Goal: Task Accomplishment & Management: Manage account settings

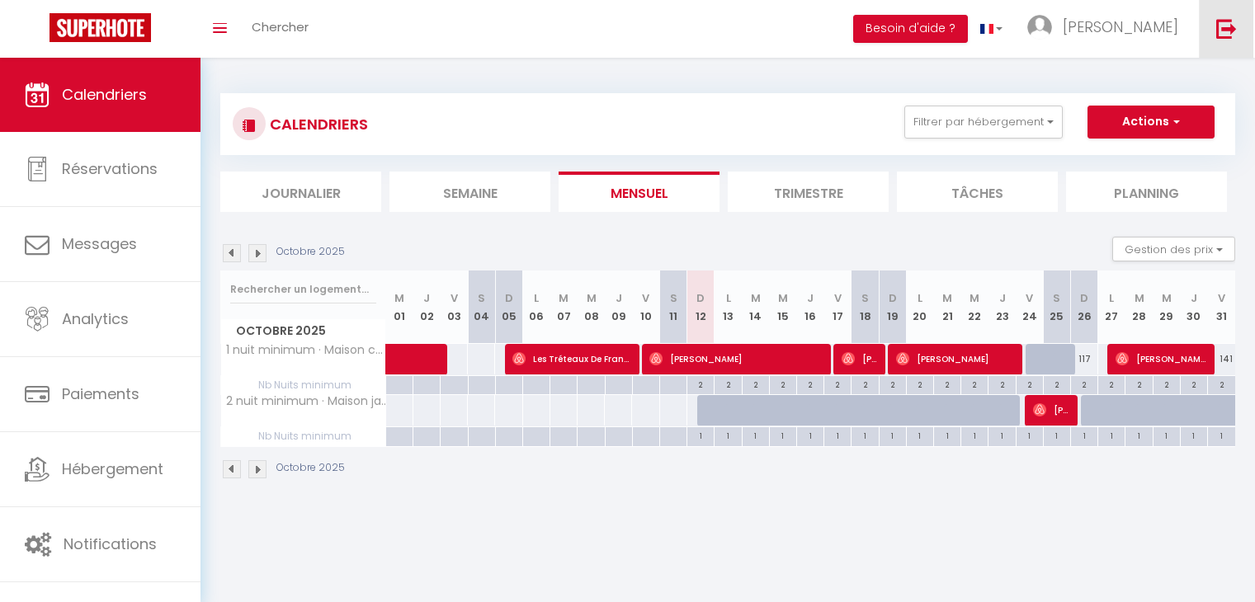
drag, startPoint x: 0, startPoint y: 0, endPoint x: 1196, endPoint y: 74, distance: 1198.7
click at [1250, 27] on link at bounding box center [1226, 29] width 54 height 58
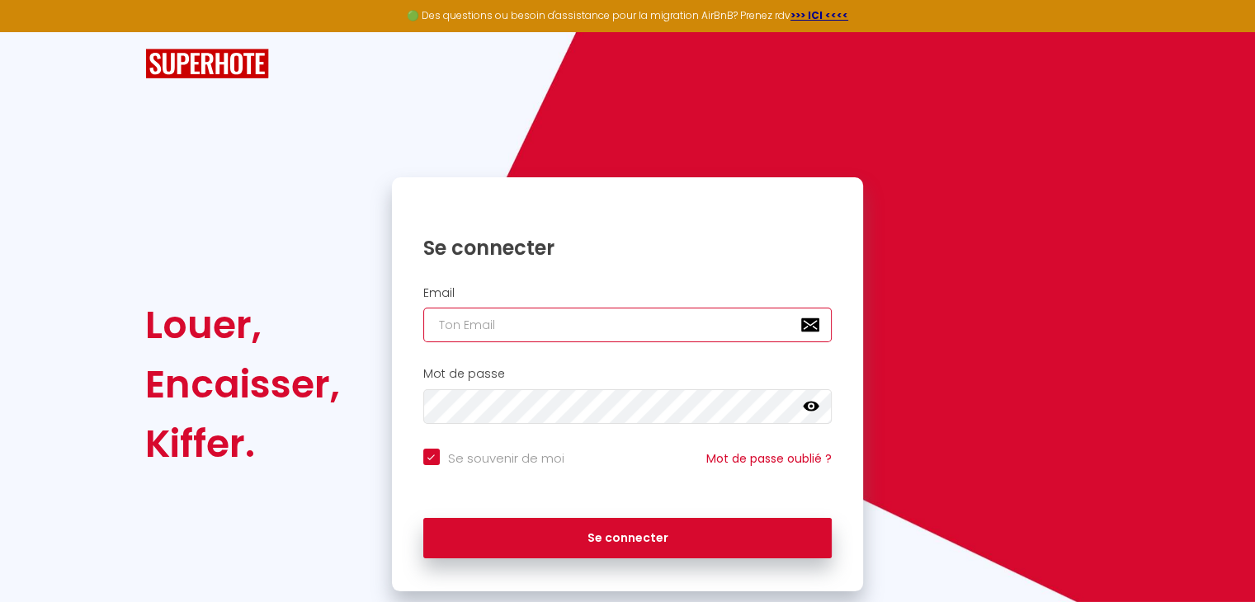
type input "[PERSON_NAME][EMAIL_ADDRESS][DOMAIN_NAME]"
checkbox input "true"
click at [480, 329] on input "[PERSON_NAME][EMAIL_ADDRESS][DOMAIN_NAME]" at bounding box center [627, 325] width 409 height 35
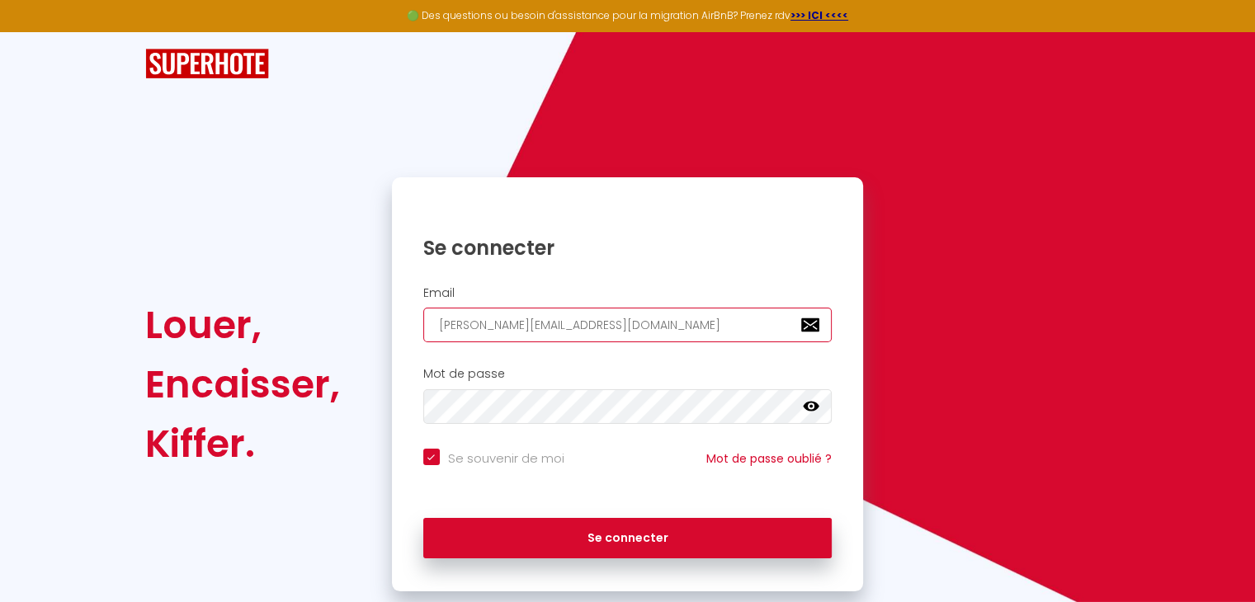
paste input "[EMAIL_ADDRESS][DOMAIN_NAME]"
type input "[EMAIL_ADDRESS][DOMAIN_NAME]"
checkbox input "true"
type input "[EMAIL_ADDRESS][DOMAIN_NAME]"
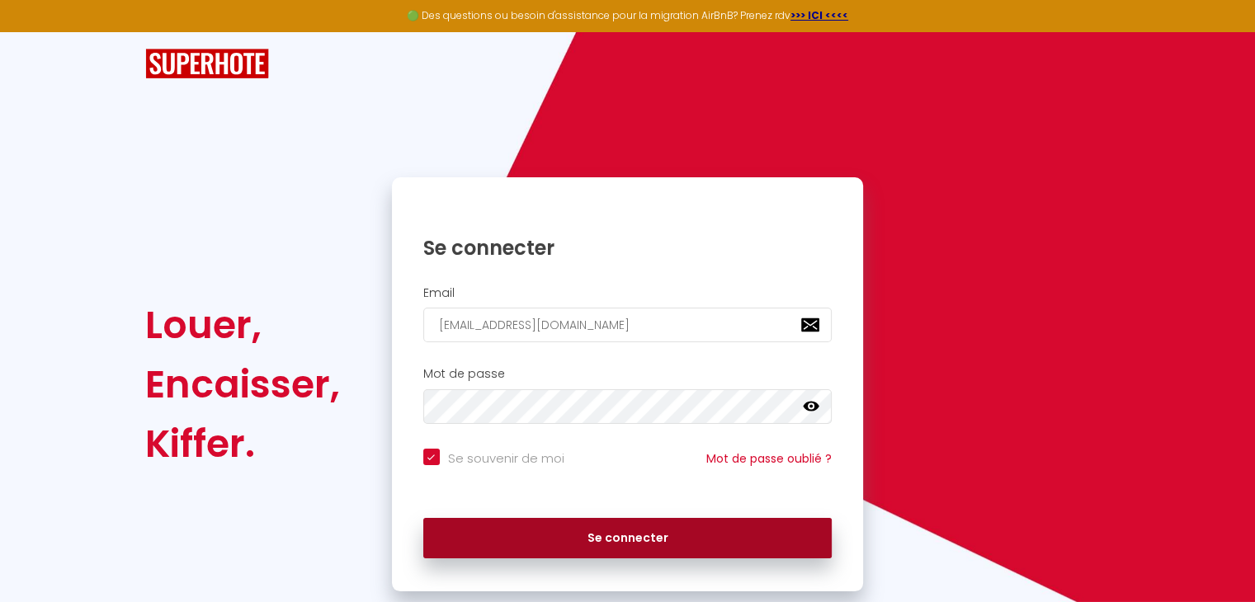
click at [568, 531] on button "Se connecter" at bounding box center [627, 538] width 409 height 41
checkbox input "true"
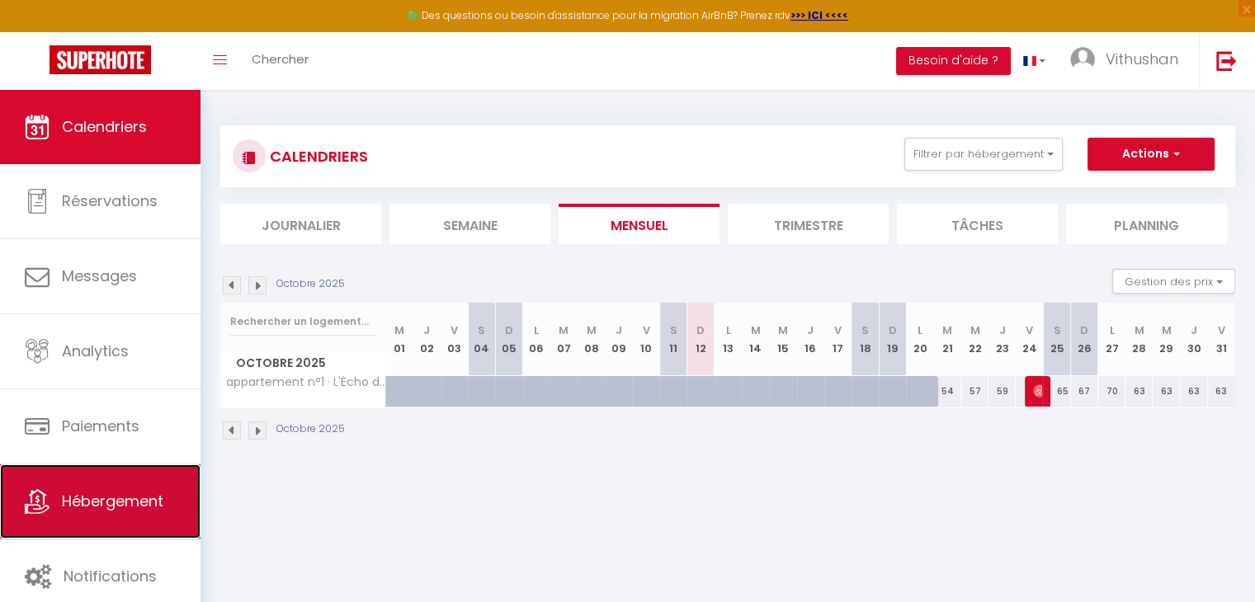
click at [83, 498] on span "Hébergement" at bounding box center [112, 501] width 101 height 21
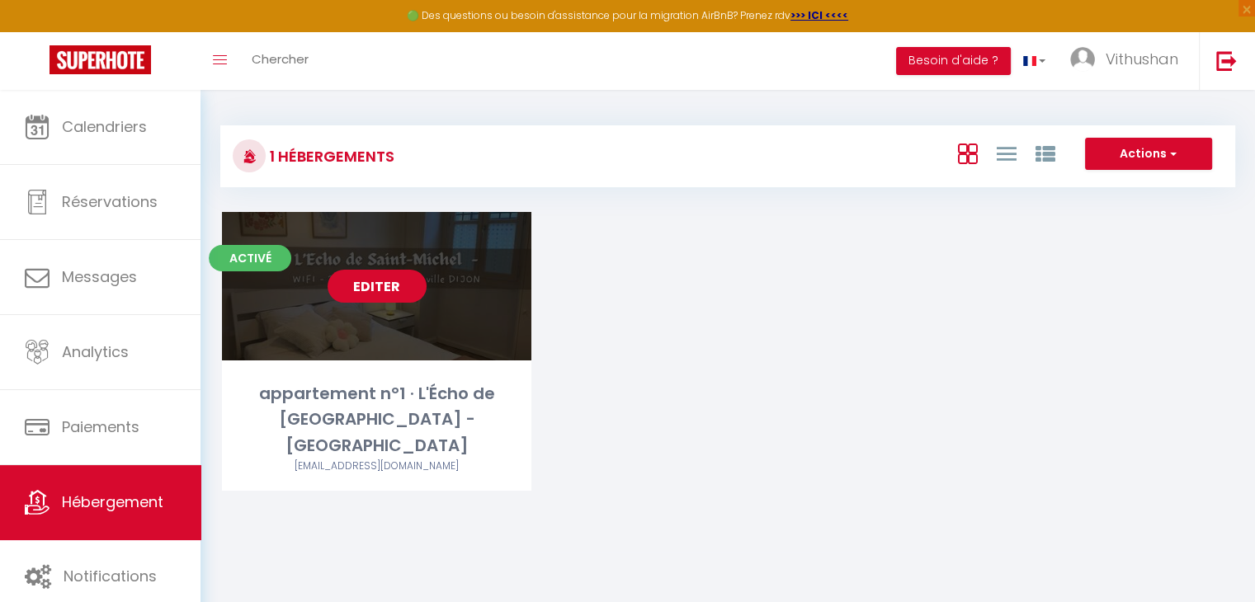
click at [376, 281] on link "Editer" at bounding box center [377, 286] width 99 height 33
select select "3"
select select "2"
select select "1"
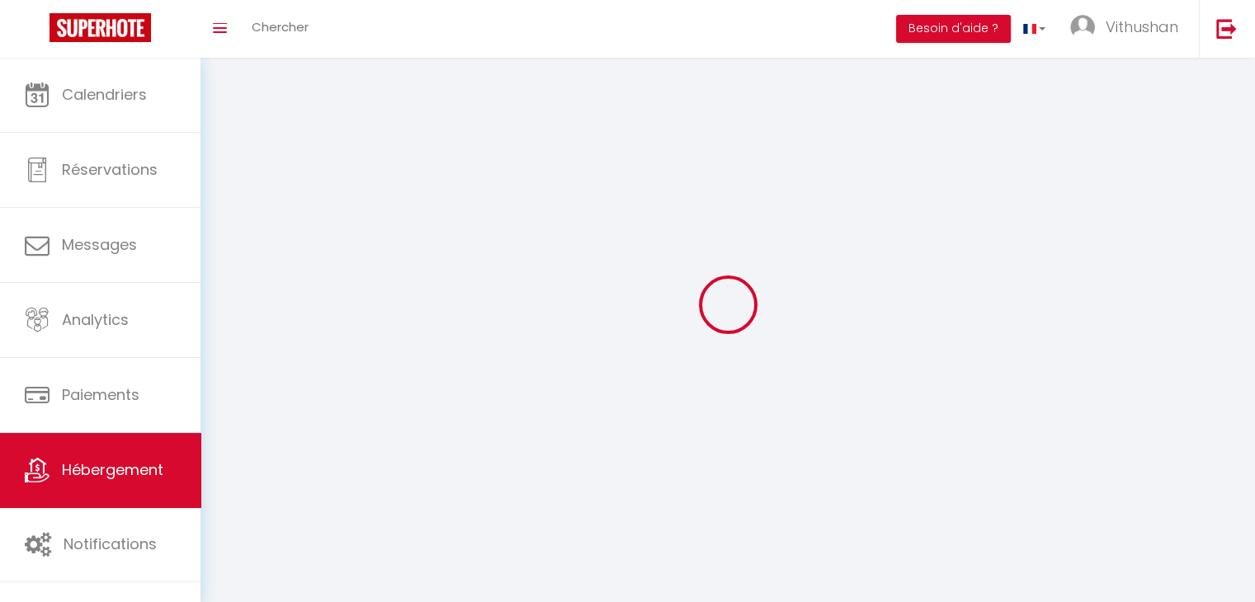
select select
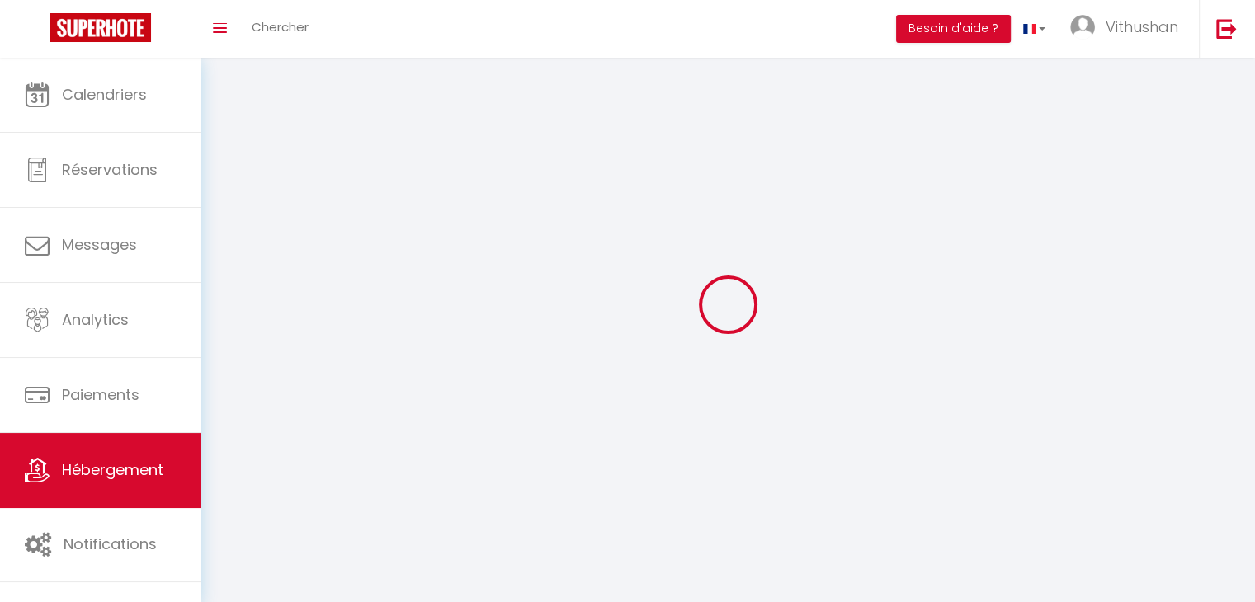
select select
checkbox input "false"
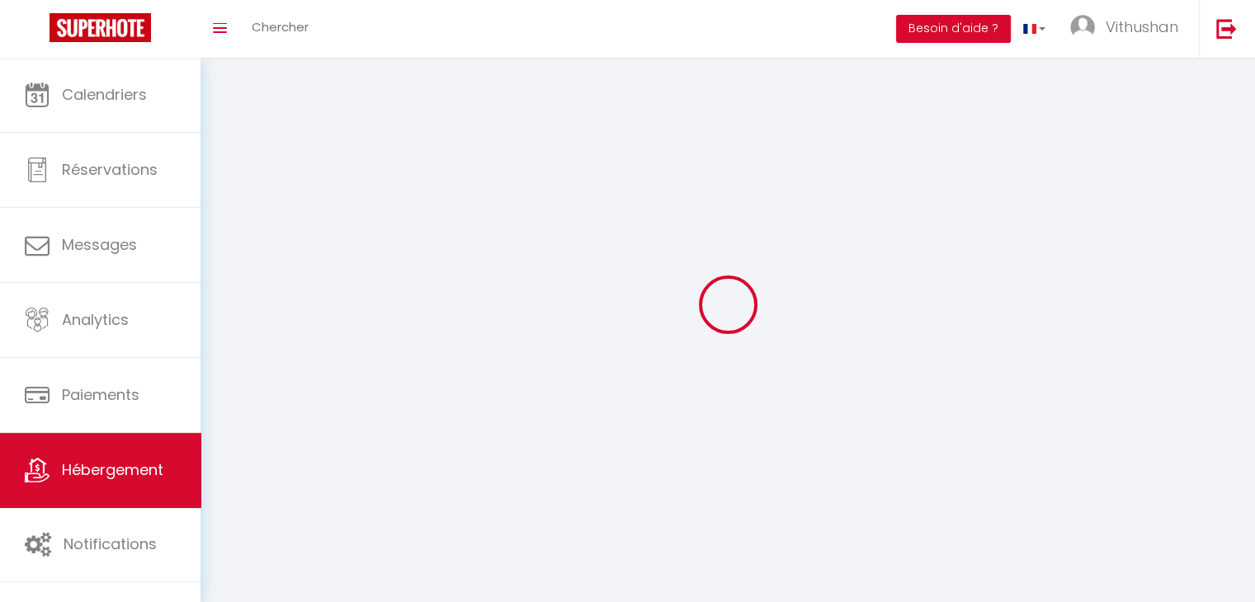
select select
select select "1"
select select "28"
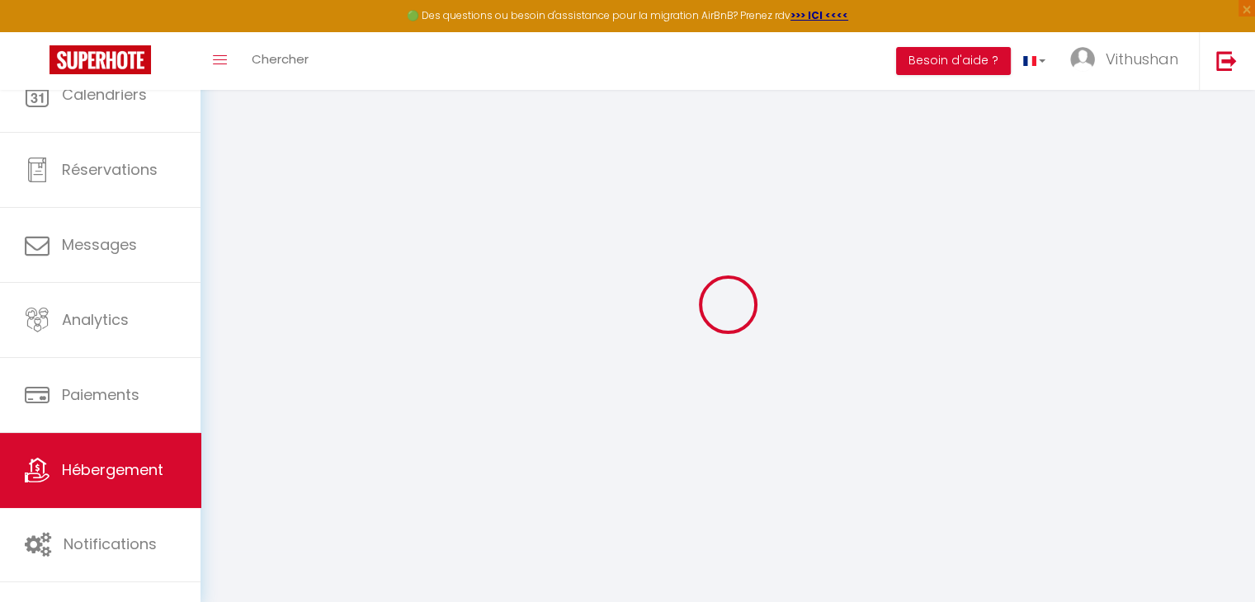
select select
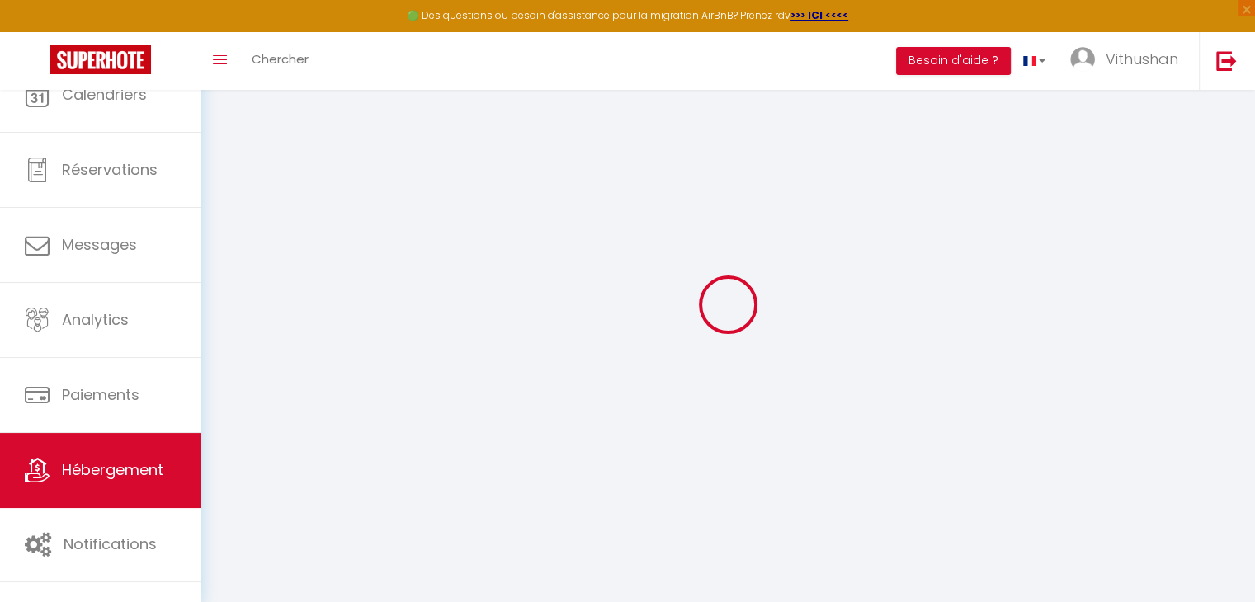
select select
checkbox input "false"
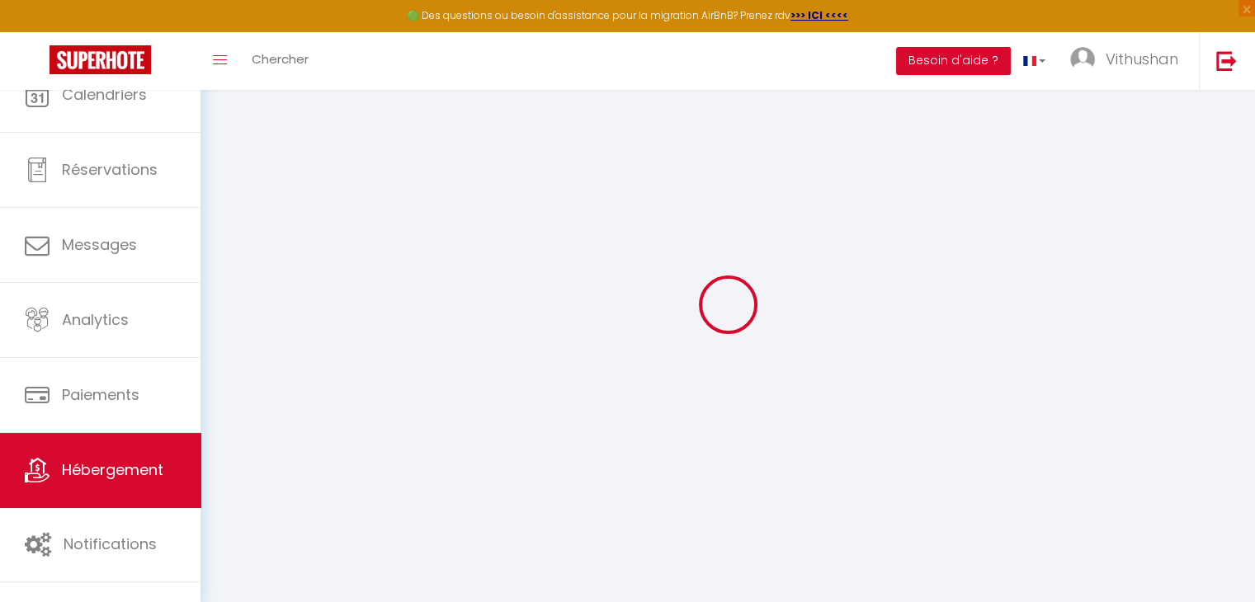
select select
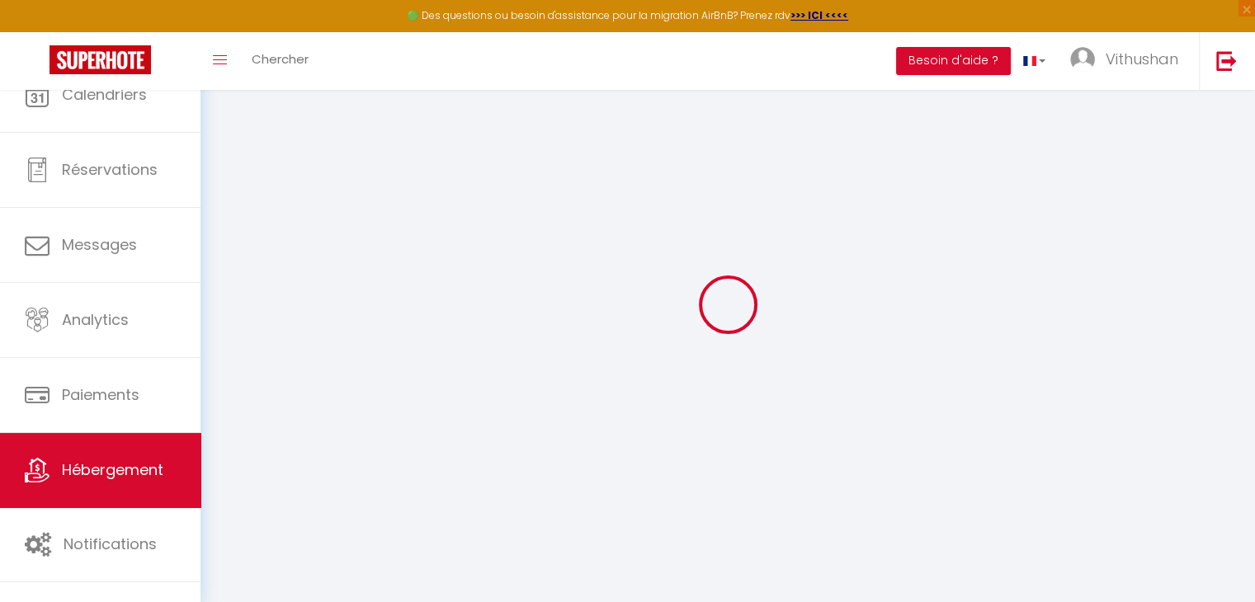
select select
checkbox input "false"
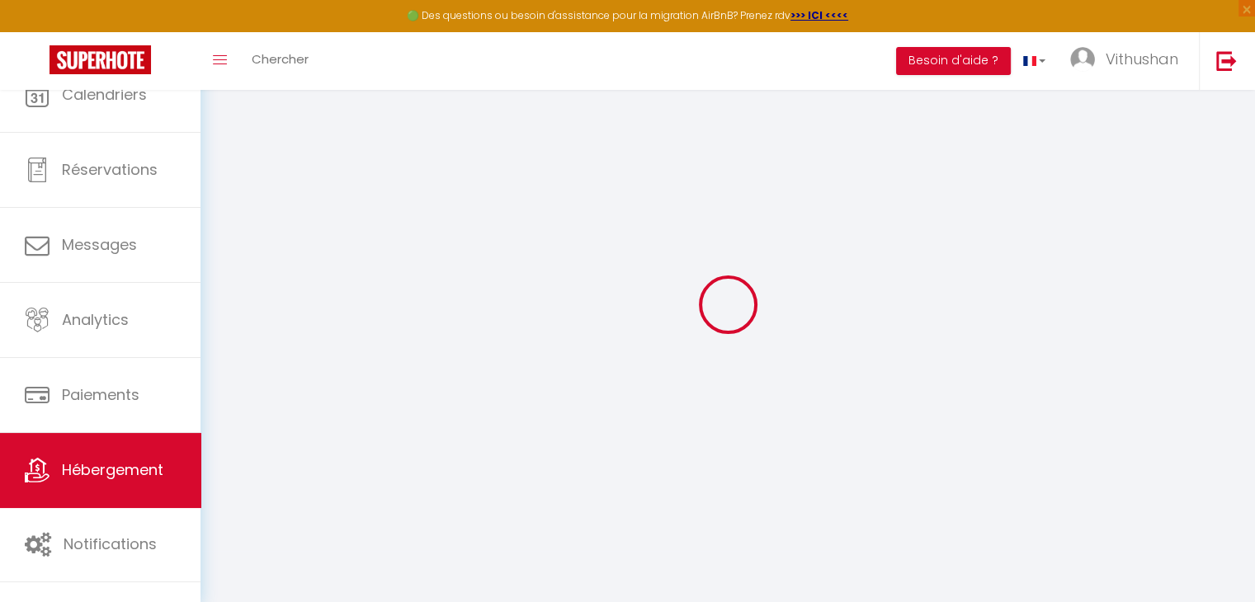
checkbox input "false"
select select
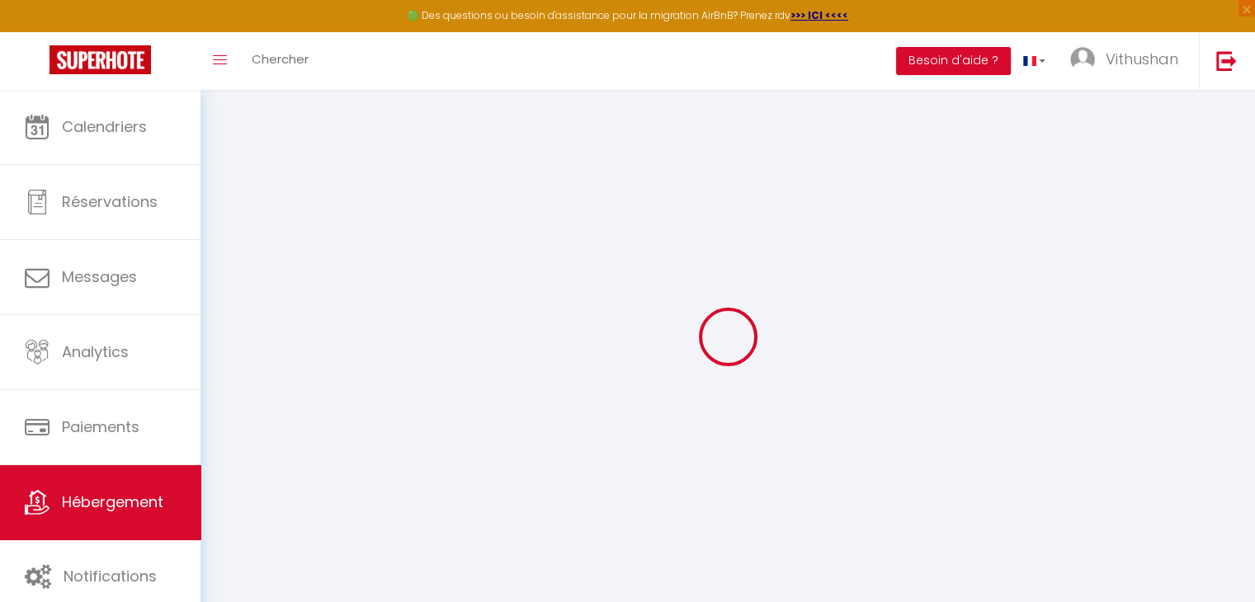
select select
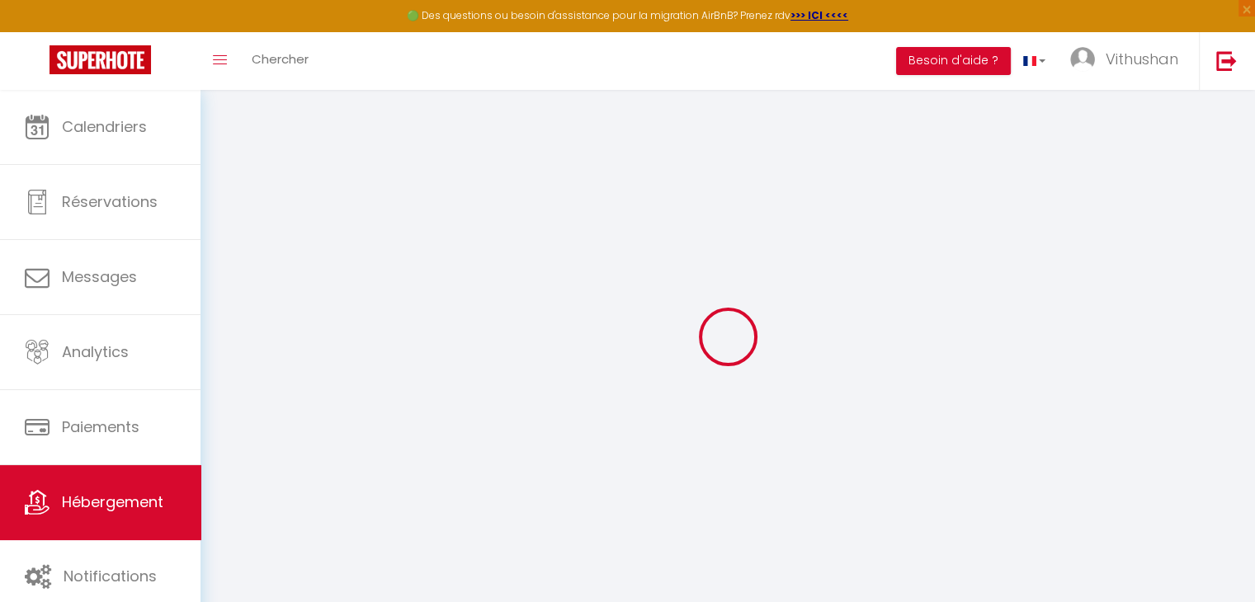
select select
checkbox input "false"
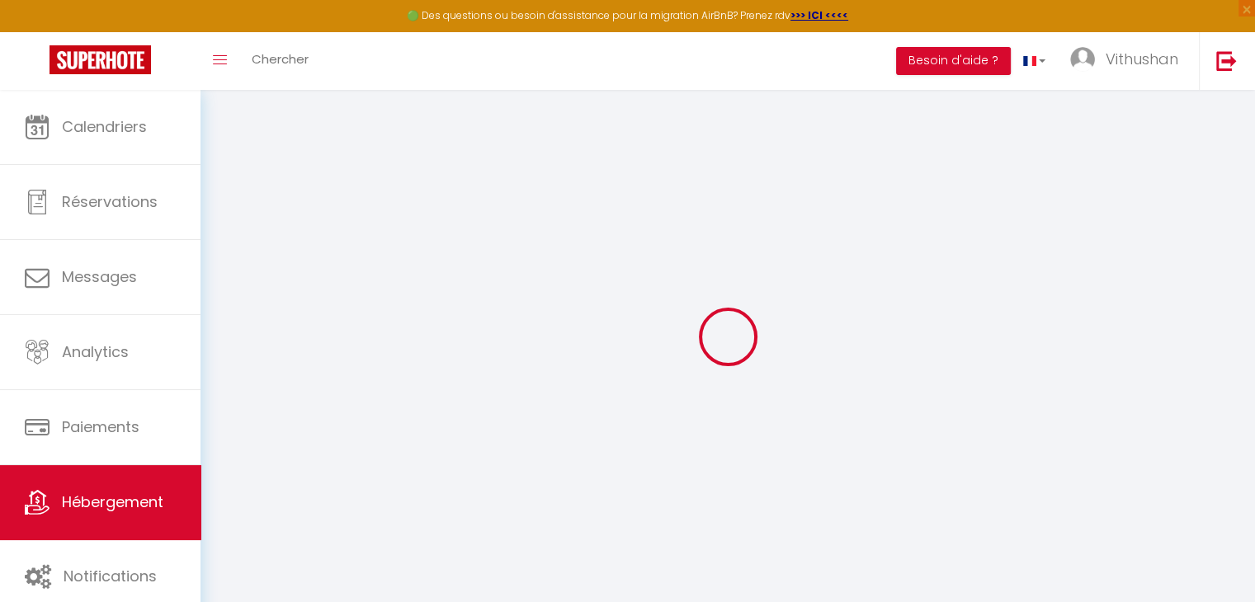
select select
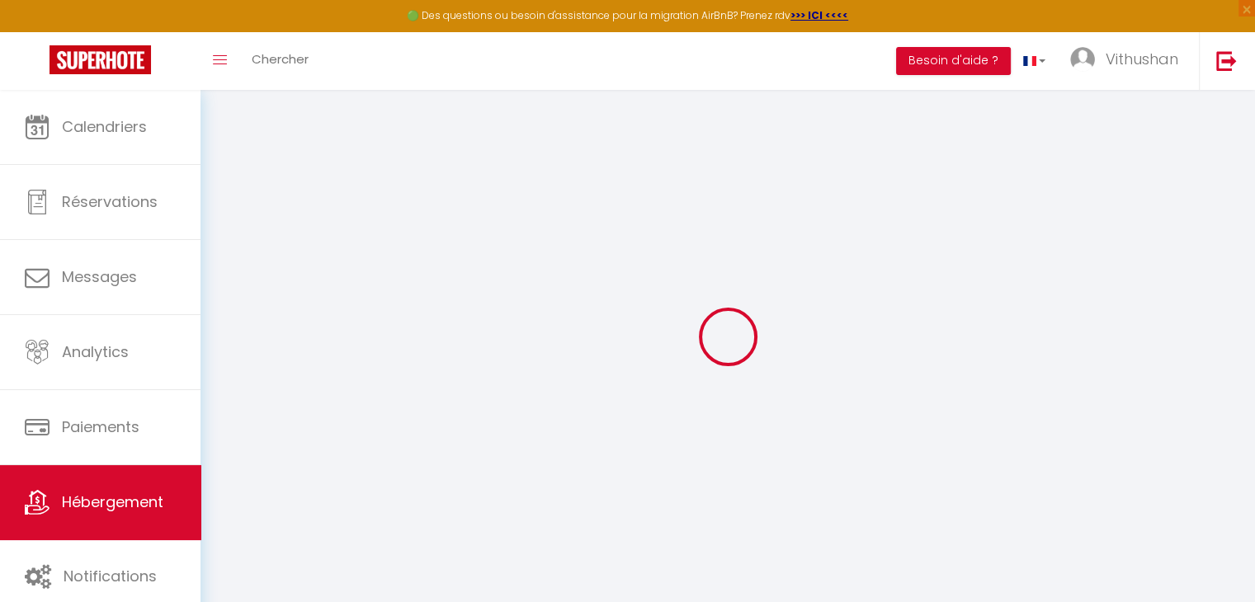
select select
checkbox input "false"
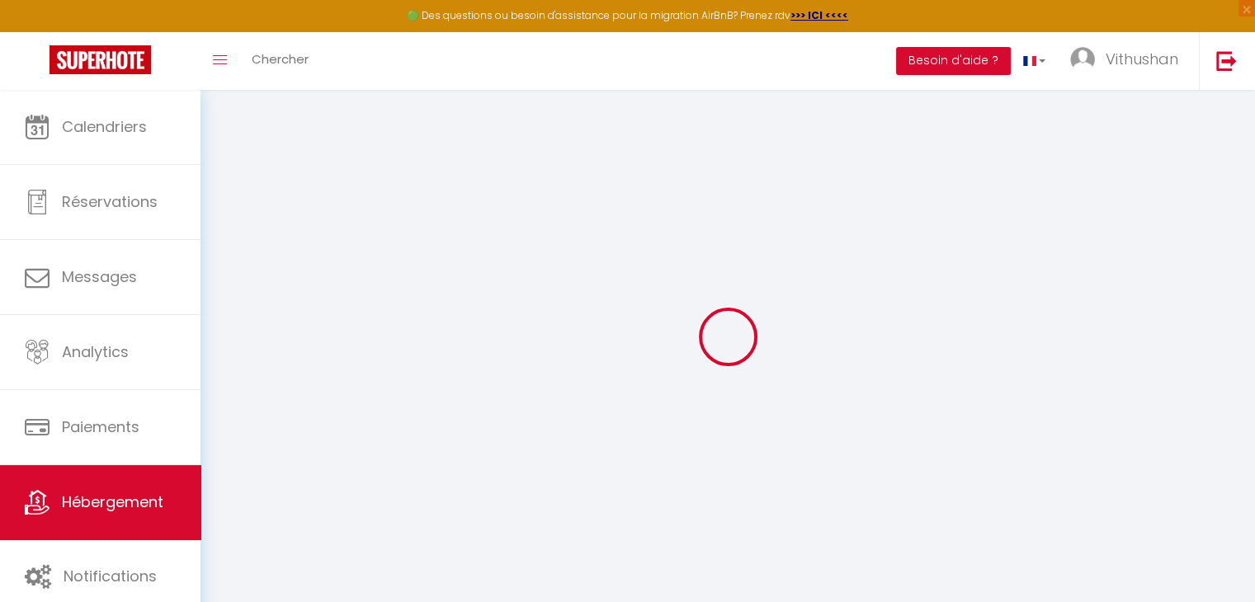
checkbox input "false"
select select
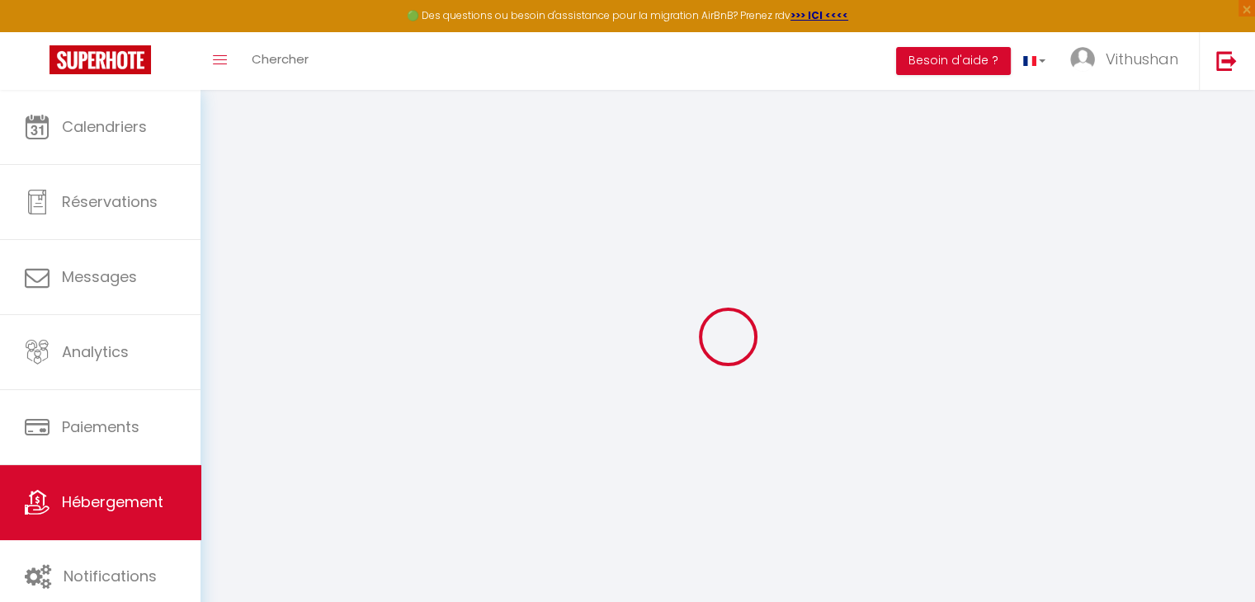
select select
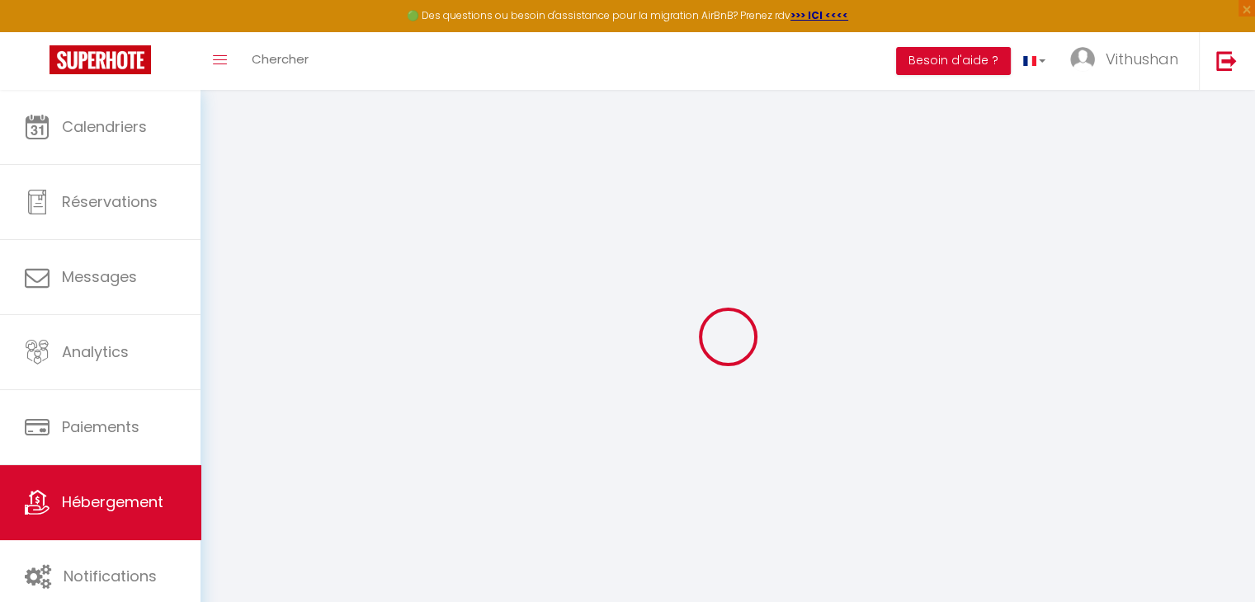
checkbox input "false"
select select
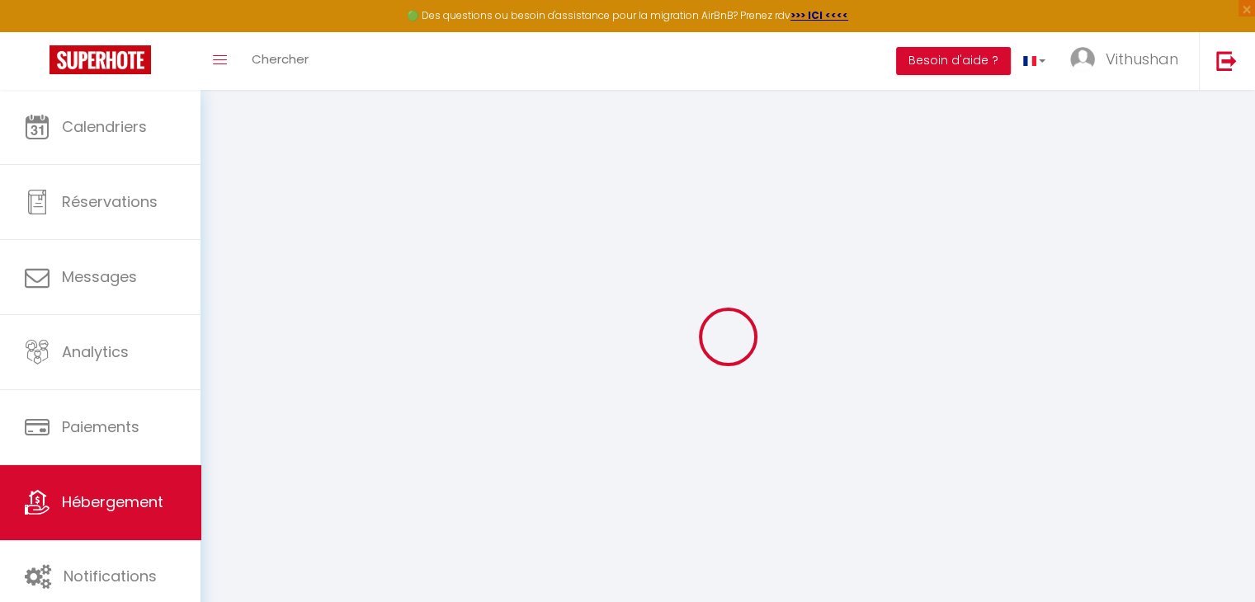
select select
type input "appartement n°1 · L'Écho de [GEOGRAPHIC_DATA] - [GEOGRAPHIC_DATA]"
type input "100"
type input "40"
select select
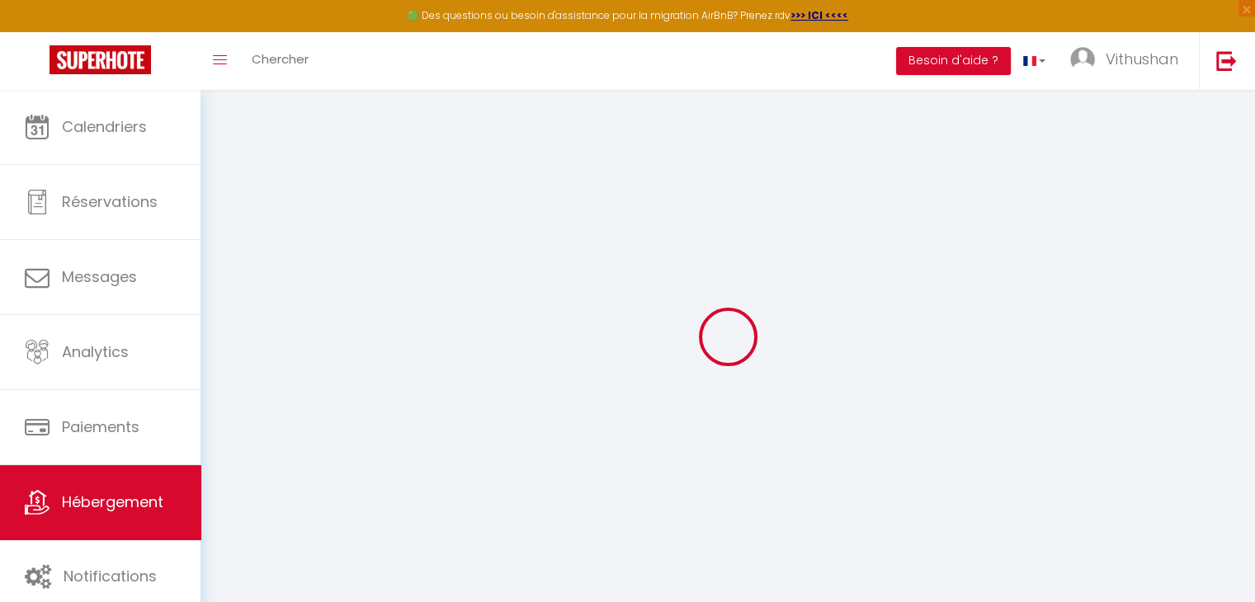
select select
type input "[STREET_ADDRESS]"
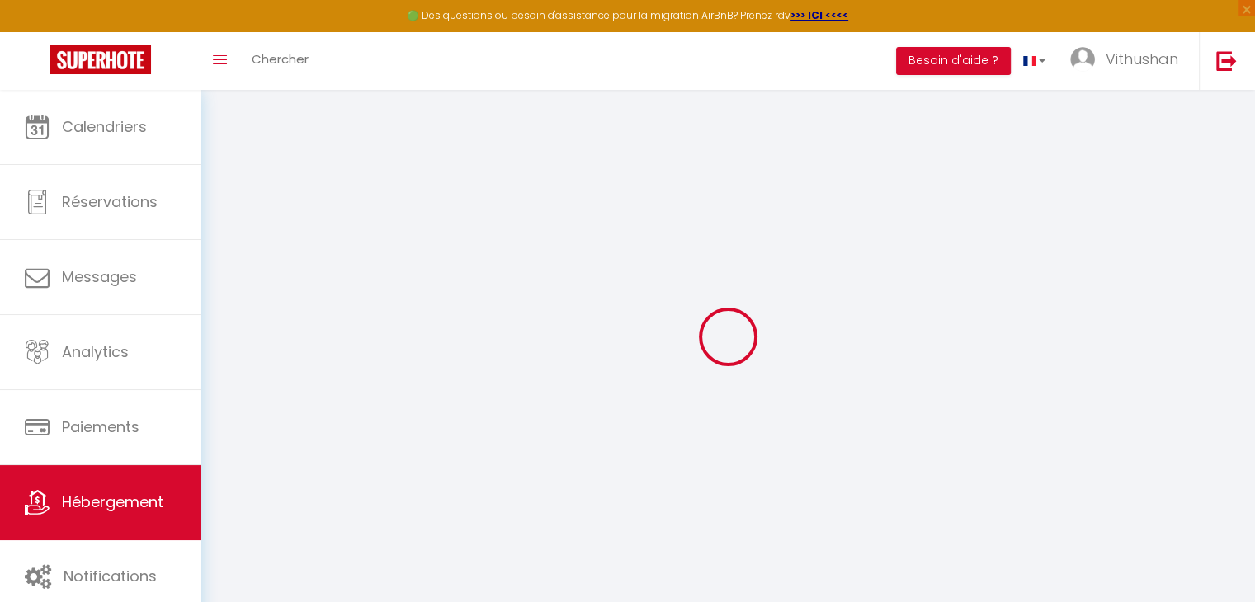
type input "21000"
type input "[GEOGRAPHIC_DATA]"
type input "[EMAIL_ADDRESS][DOMAIN_NAME]"
select select
checkbox input "false"
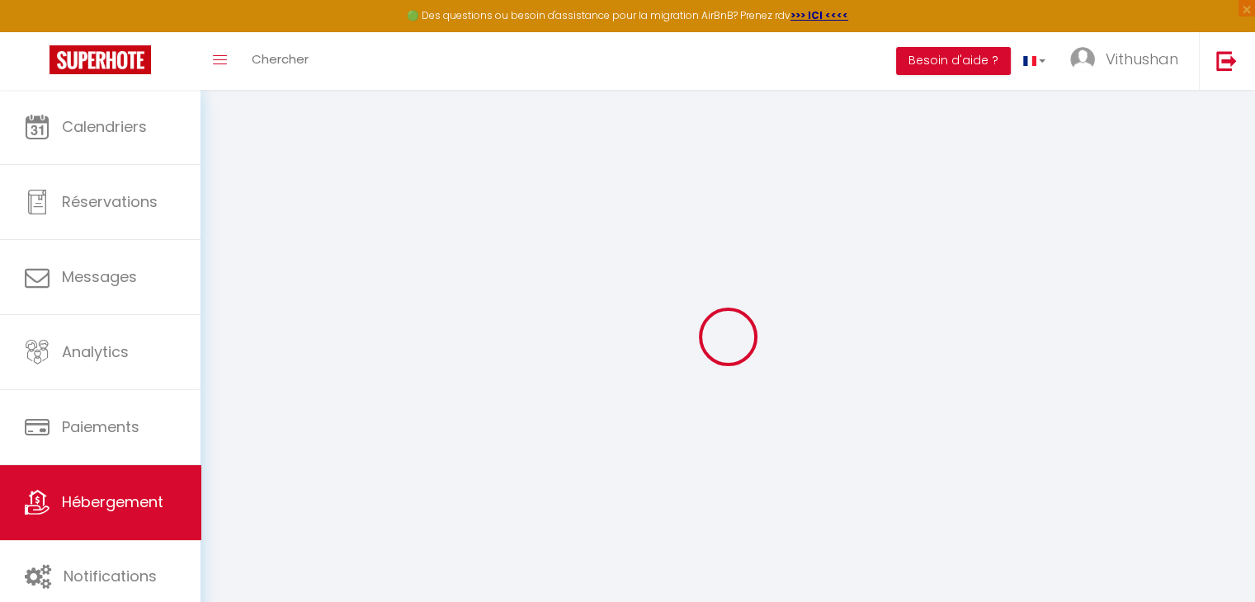
checkbox input "false"
select select
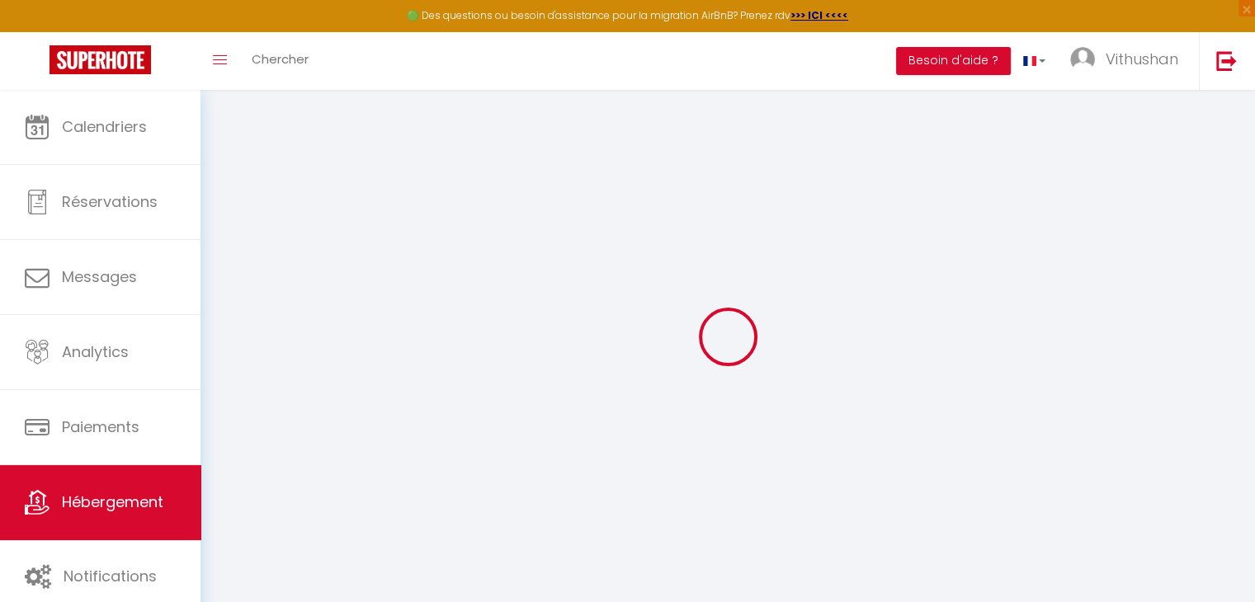
type input "0"
select select
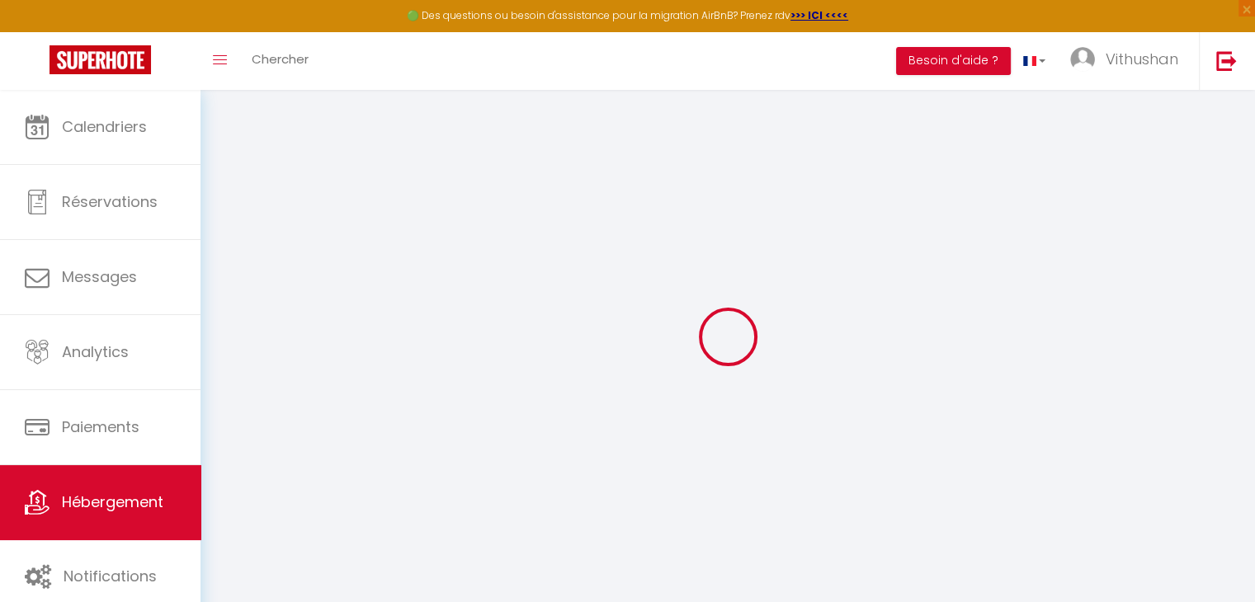
select select
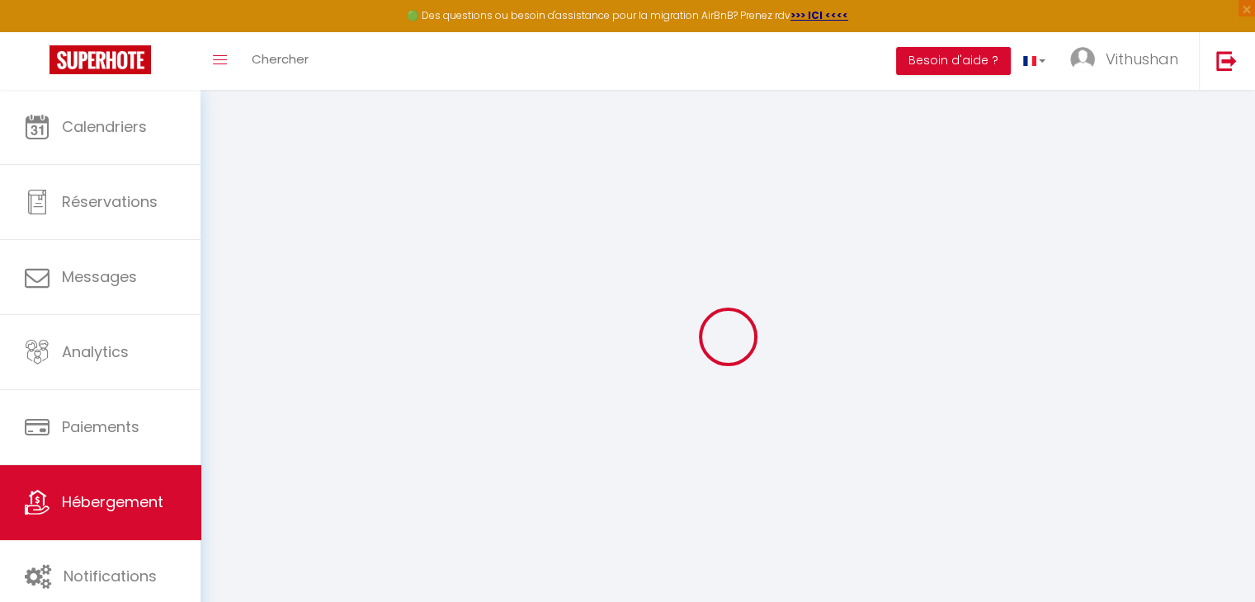
checkbox input "false"
select select
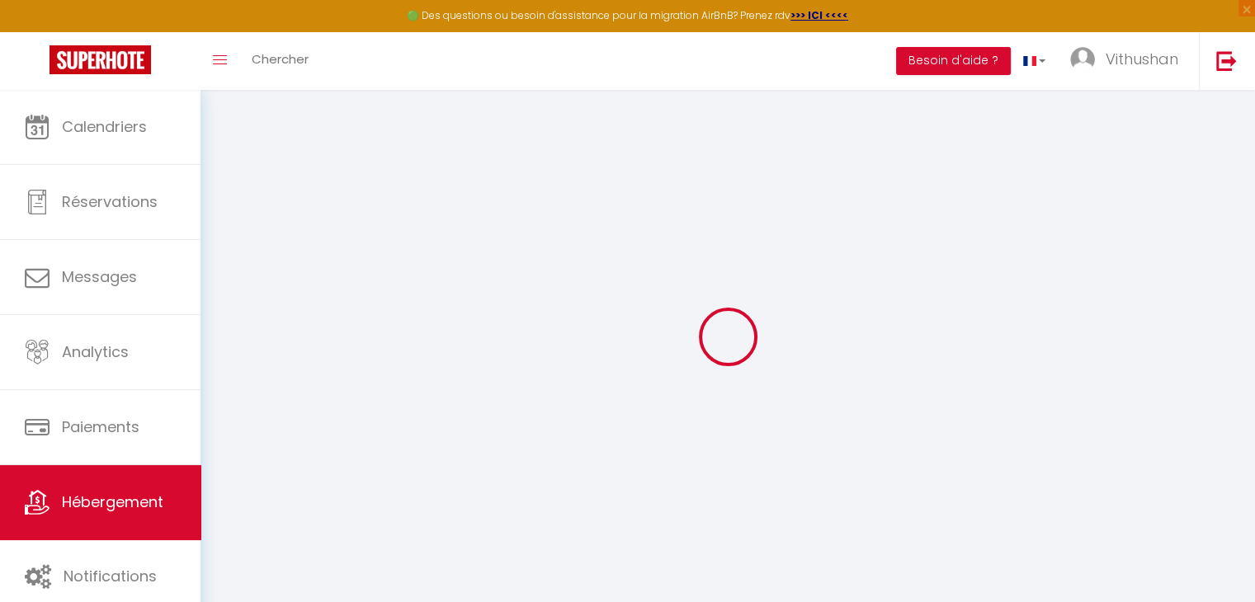
select select
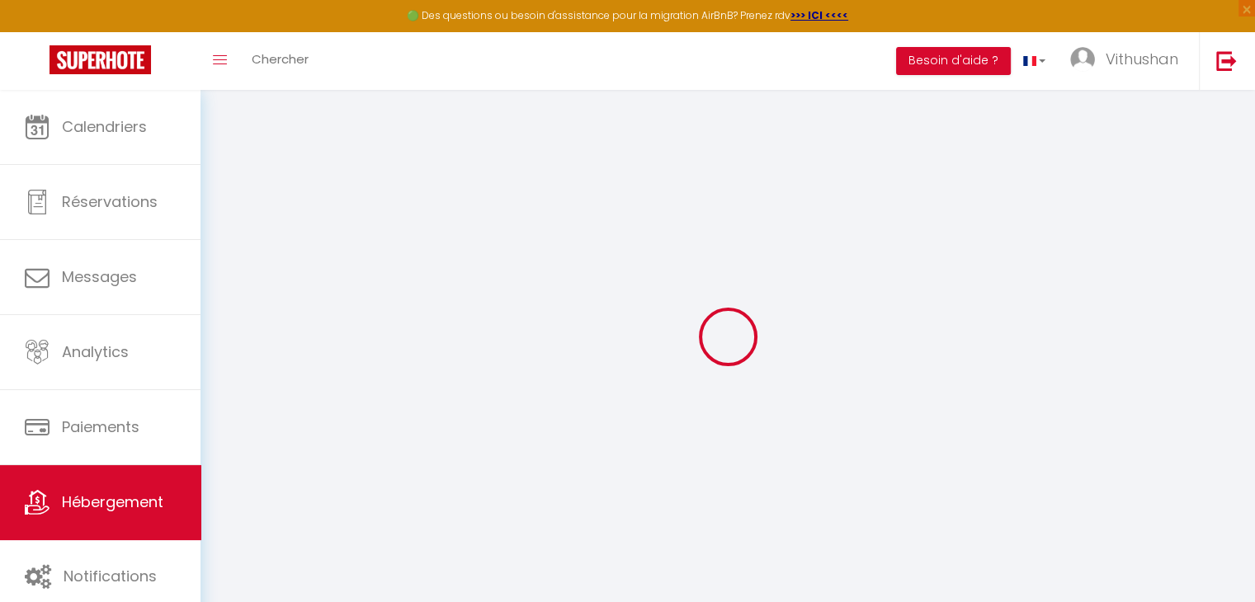
checkbox input "false"
select select
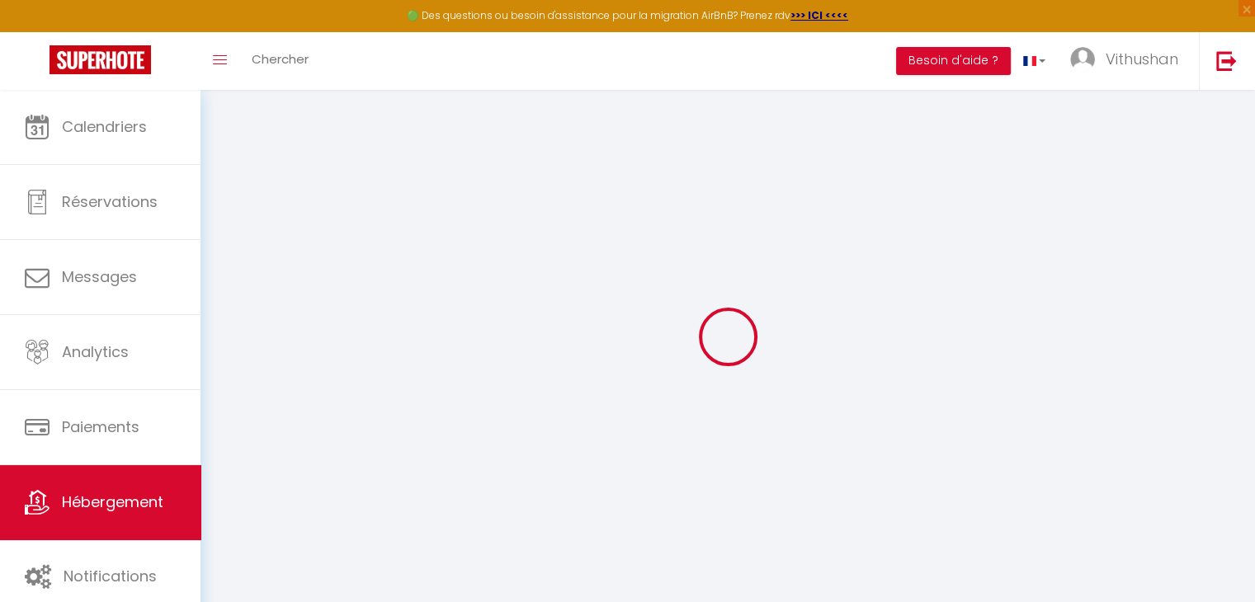
checkbox input "false"
select select "15:00"
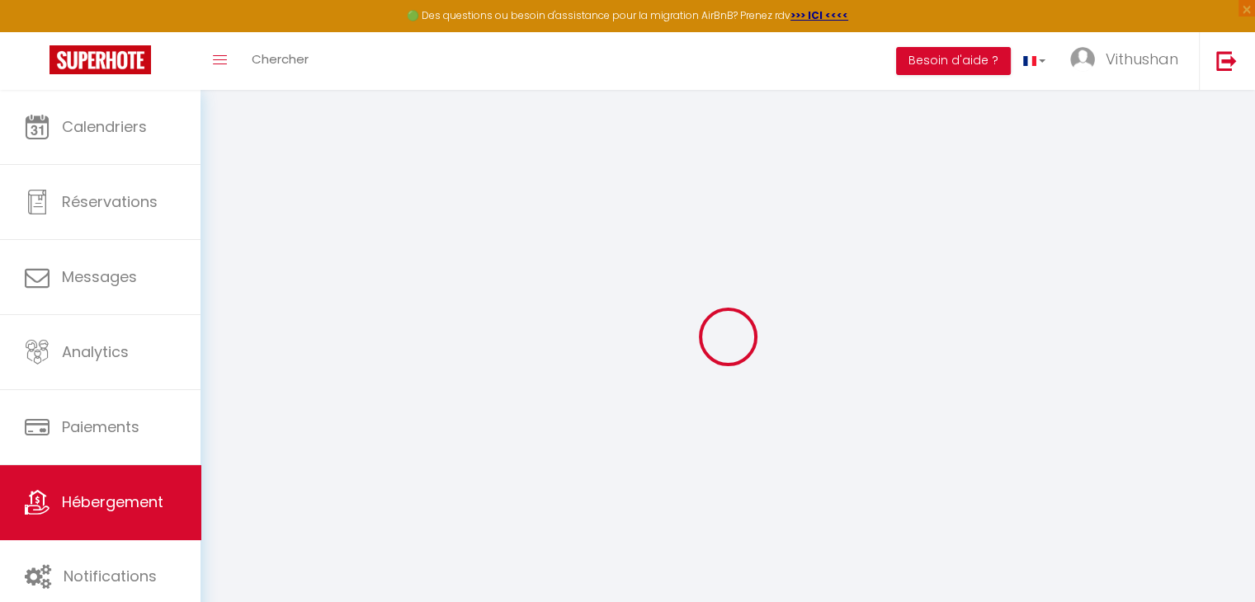
select select "23:45"
select select "11:00"
select select "30"
select select "120"
select select
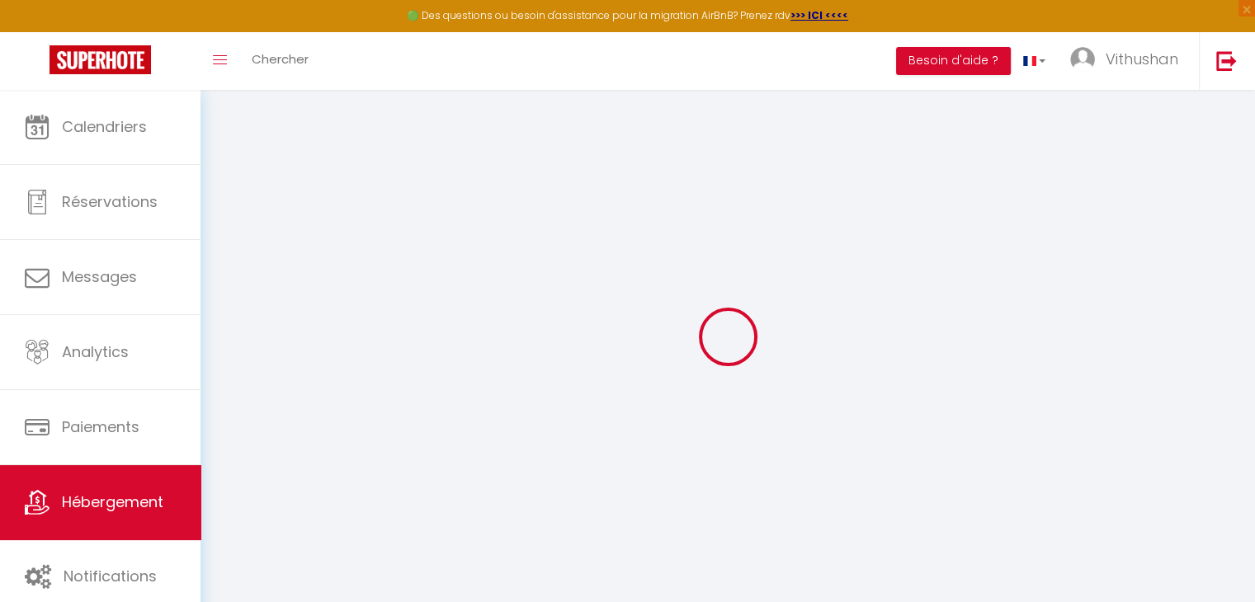
checkbox input "false"
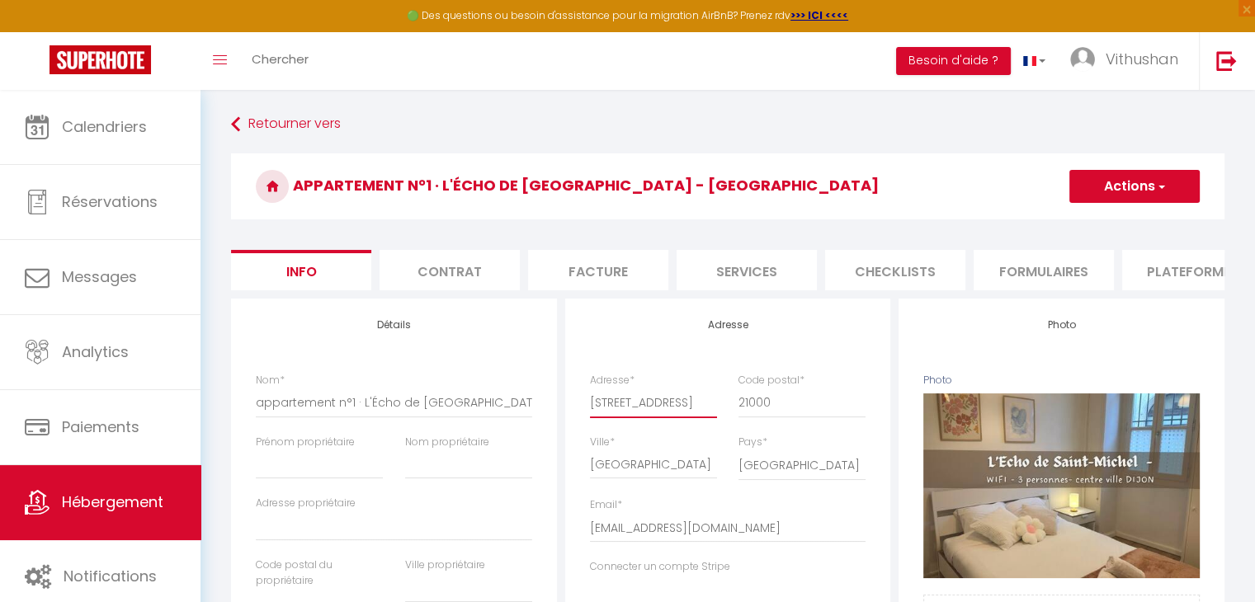
click at [619, 411] on input "[STREET_ADDRESS]" at bounding box center [653, 403] width 127 height 30
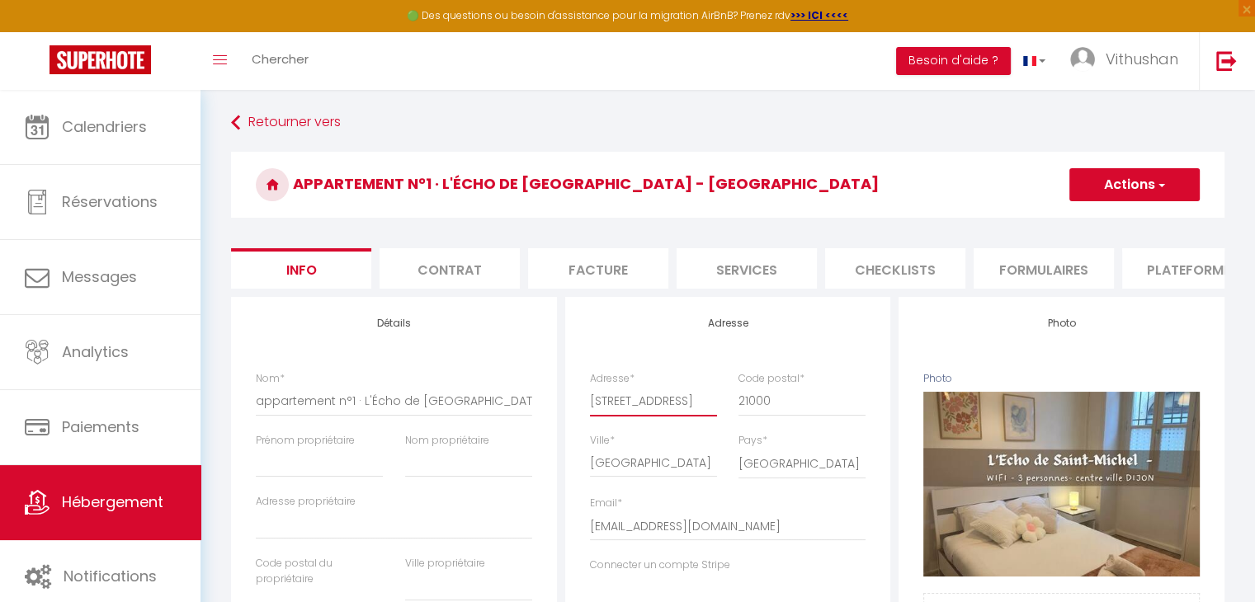
click at [619, 411] on input "[STREET_ADDRESS]" at bounding box center [653, 401] width 127 height 30
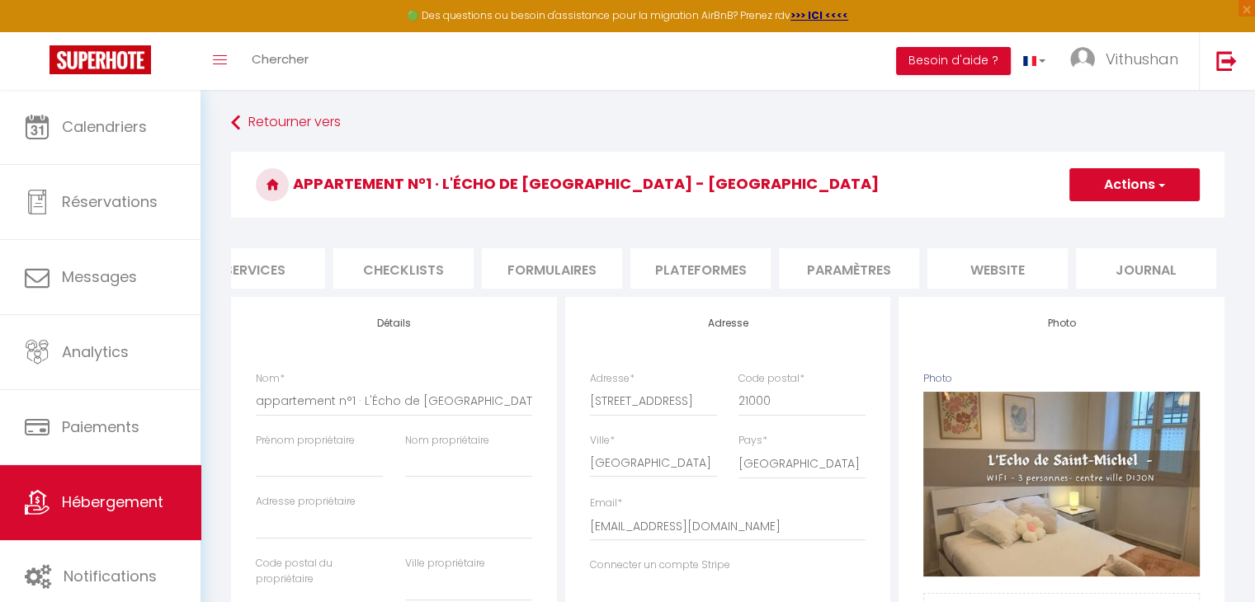
click at [987, 273] on div at bounding box center [1103, 334] width 264 height 602
click at [1007, 265] on div at bounding box center [1103, 334] width 264 height 602
click at [953, 256] on li "website" at bounding box center [997, 268] width 140 height 40
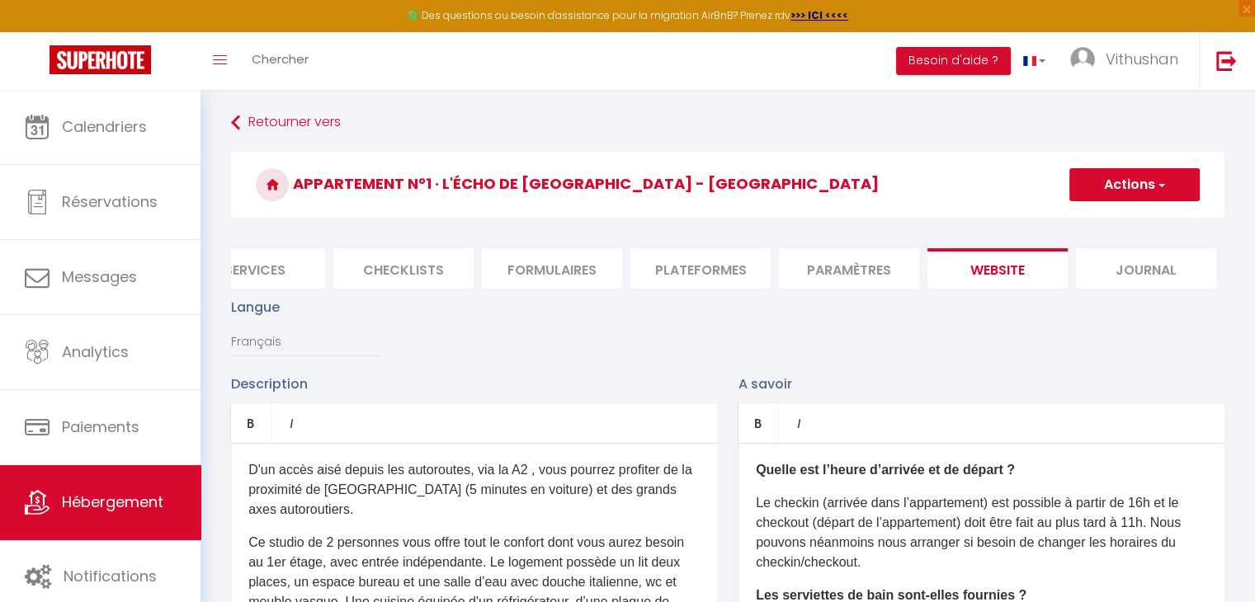
click at [946, 276] on li "website" at bounding box center [997, 268] width 140 height 40
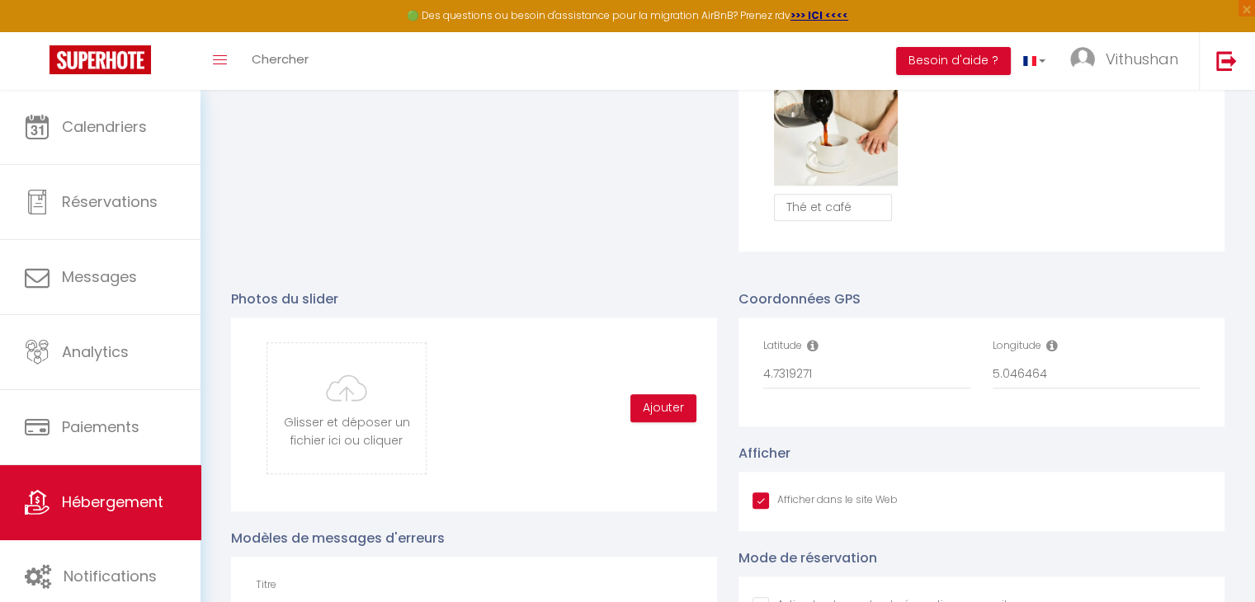
scroll to position [1569, 0]
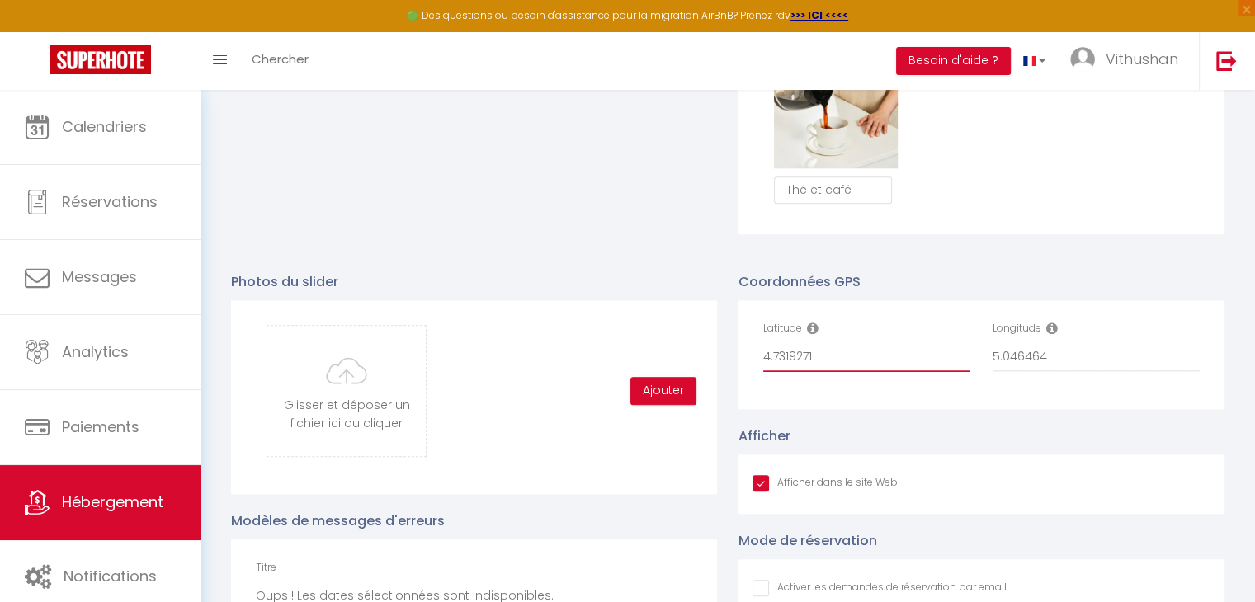
click at [781, 362] on input "4.7319271" at bounding box center [866, 357] width 207 height 30
click at [781, 363] on input "4.7319271" at bounding box center [866, 357] width 207 height 30
paste input "7.3192710"
type input "47.3192710"
checkbox input "true"
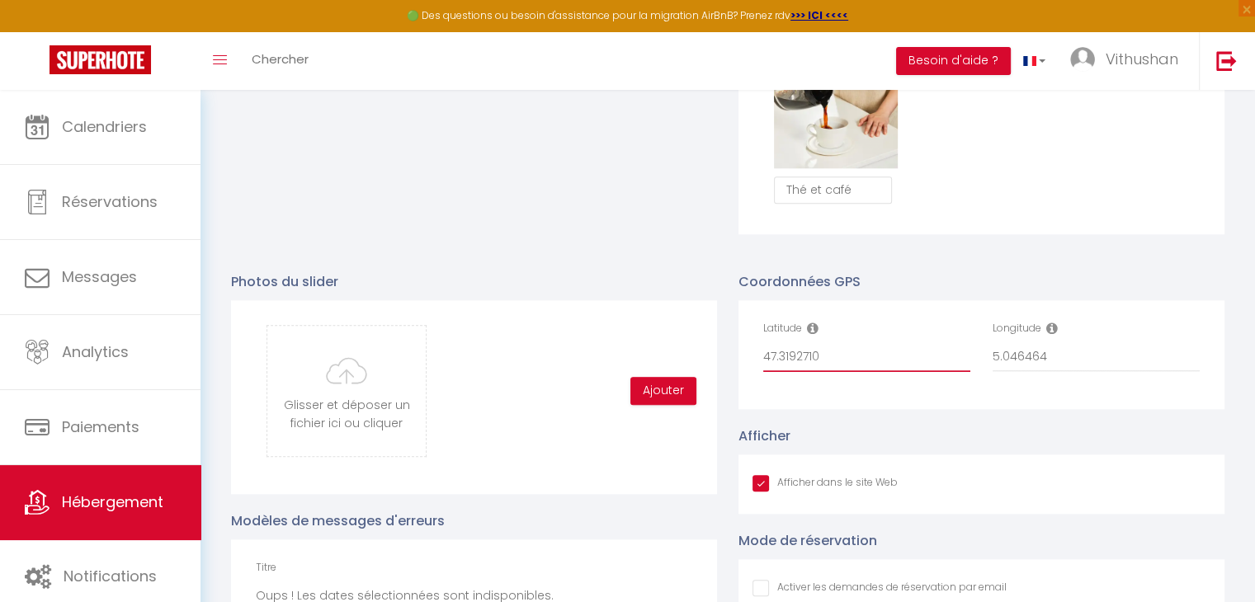
checkbox input "false"
type input "47.3192710"
click at [1015, 363] on div at bounding box center [1103, 334] width 264 height 602
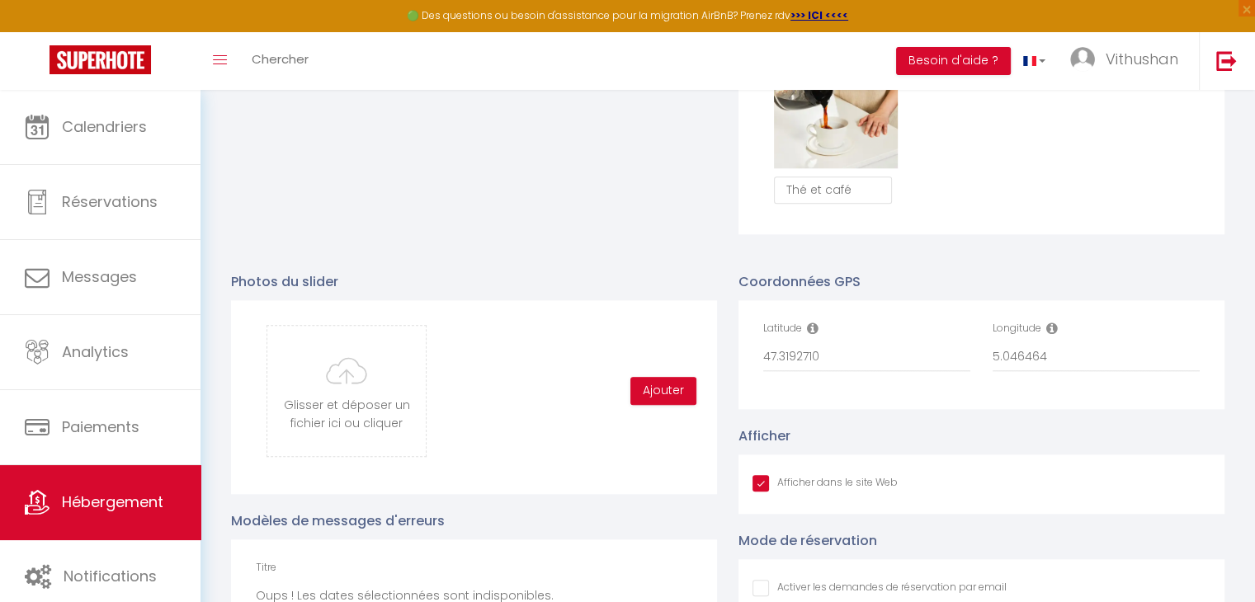
click at [1015, 363] on div at bounding box center [1103, 334] width 264 height 602
click at [990, 368] on div at bounding box center [1103, 334] width 264 height 602
click at [989, 368] on div at bounding box center [1103, 334] width 264 height 602
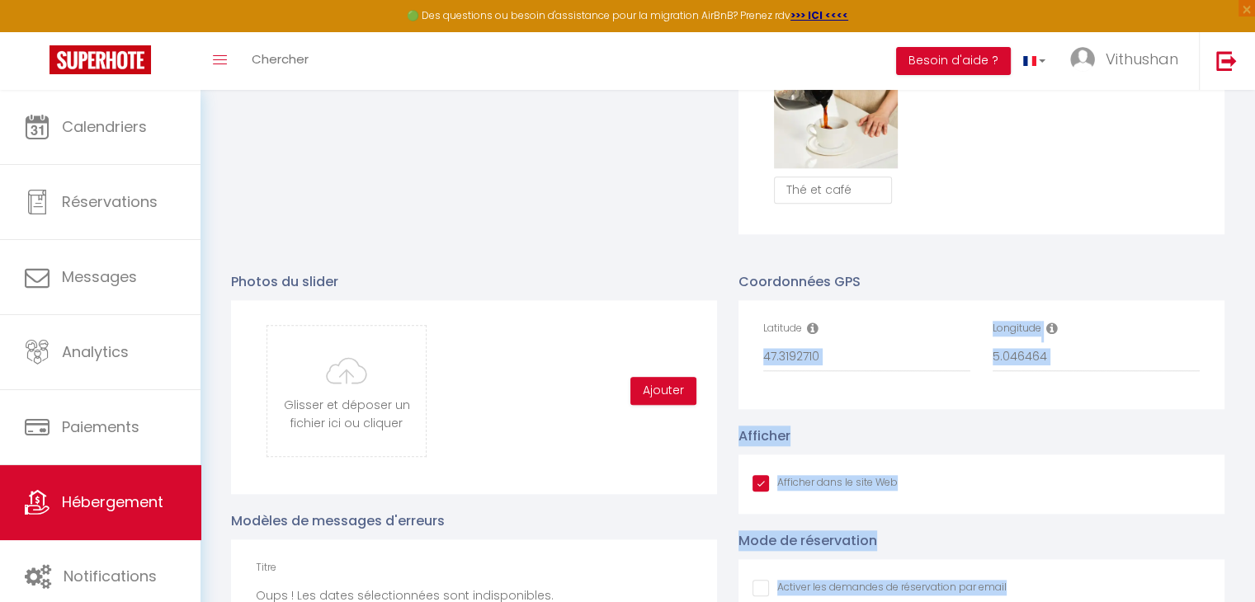
click at [1016, 374] on div at bounding box center [1103, 334] width 264 height 602
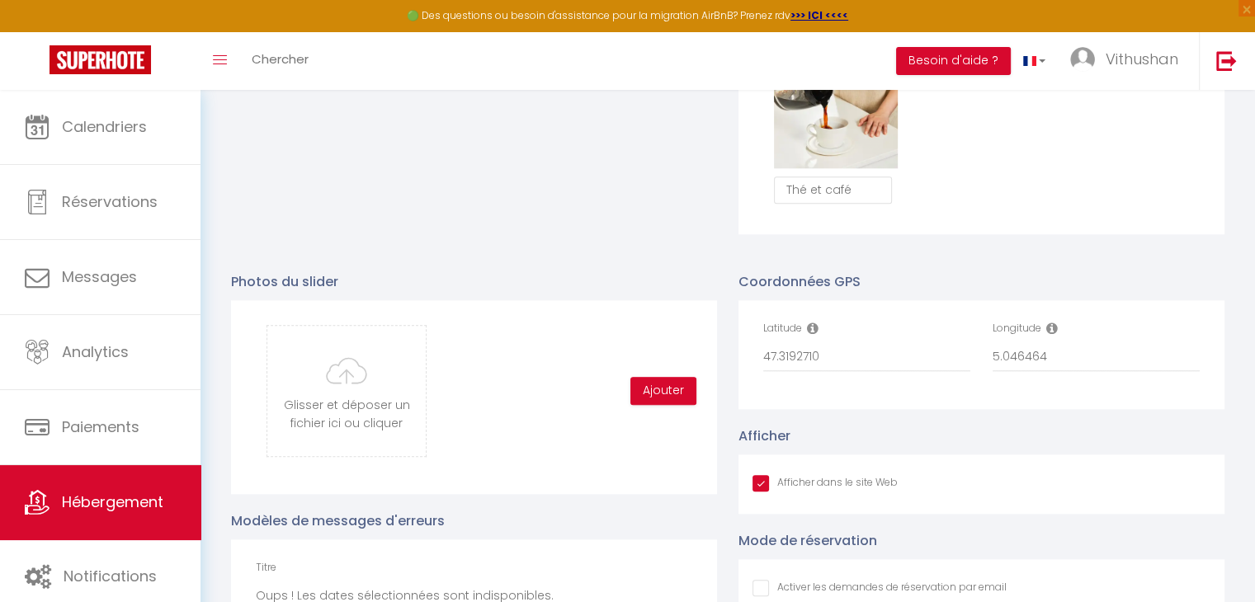
click at [1016, 370] on div at bounding box center [1103, 334] width 264 height 602
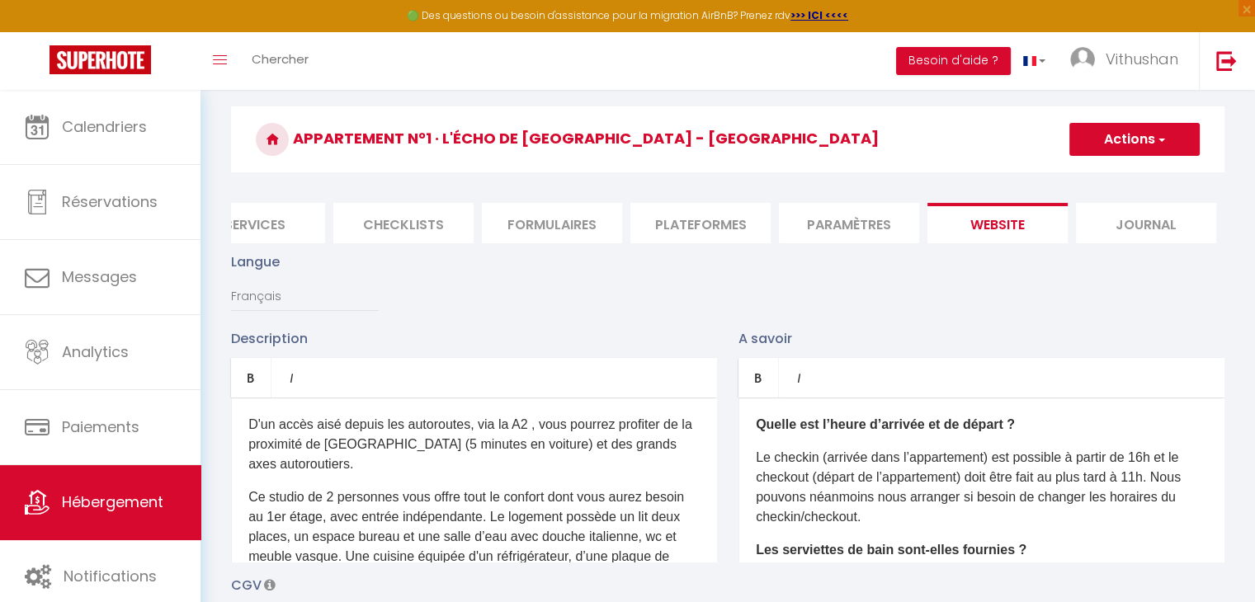
scroll to position [0, 0]
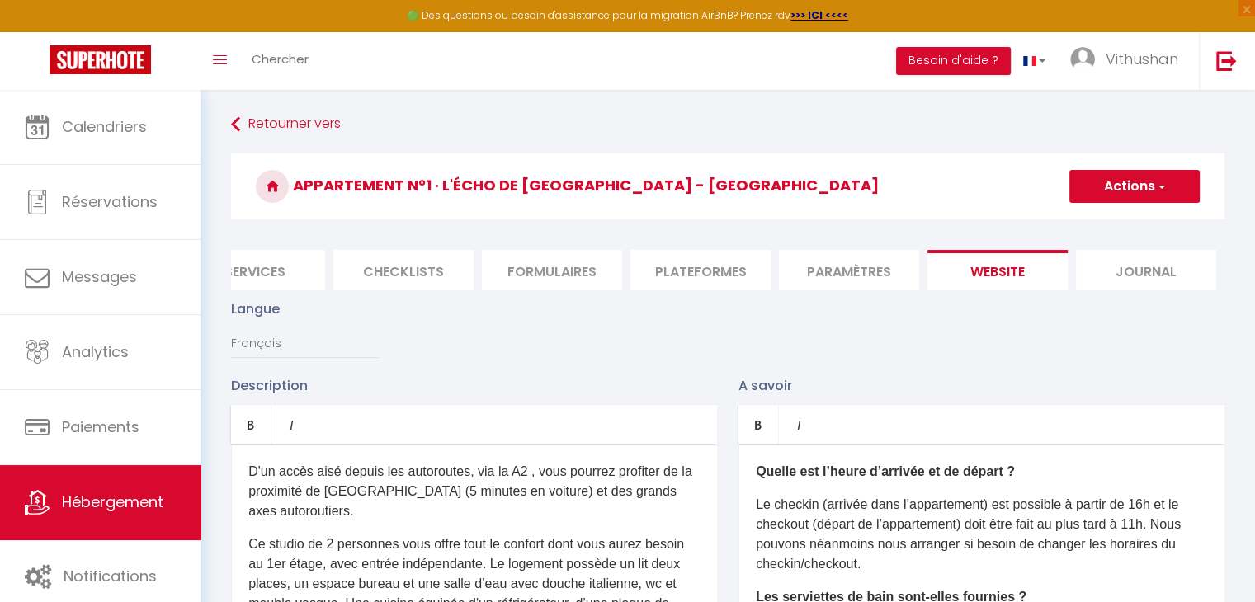
click at [1088, 177] on div at bounding box center [1103, 334] width 264 height 602
click at [1092, 189] on div at bounding box center [1103, 334] width 264 height 602
click at [1096, 189] on div at bounding box center [1103, 334] width 264 height 602
drag, startPoint x: 1103, startPoint y: 191, endPoint x: 1116, endPoint y: 190, distance: 13.2
click at [1116, 191] on div at bounding box center [1103, 334] width 264 height 602
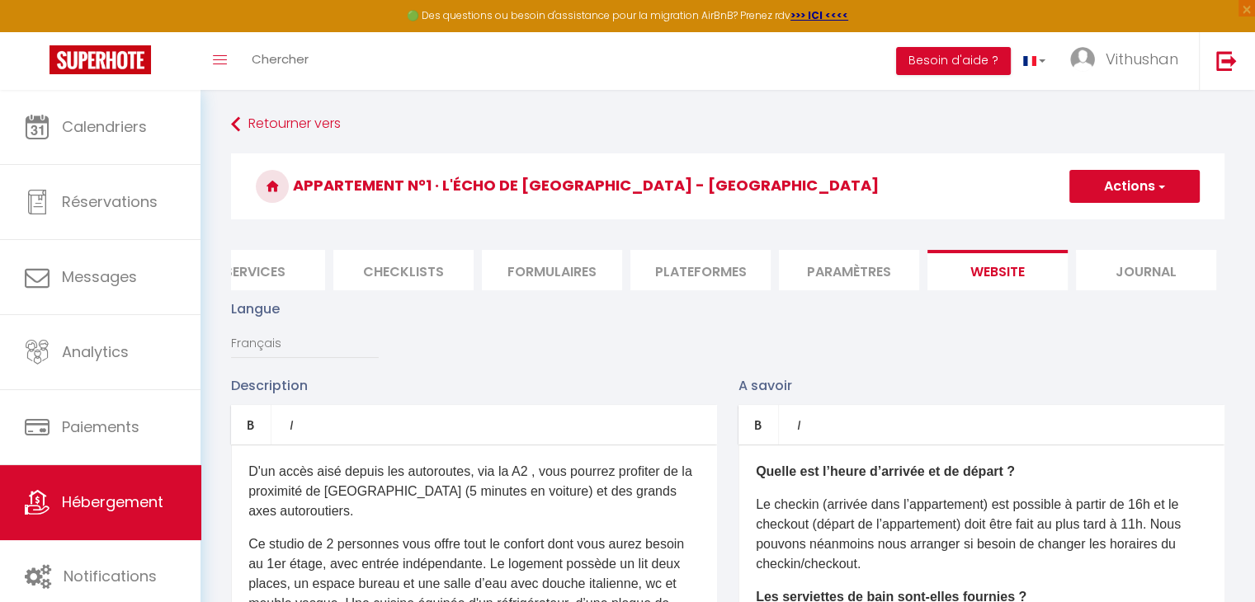
click at [1117, 190] on div at bounding box center [1103, 334] width 264 height 602
click at [1118, 189] on div at bounding box center [1103, 334] width 264 height 602
click at [1119, 189] on div at bounding box center [1103, 334] width 264 height 602
click at [1119, 188] on div at bounding box center [1103, 334] width 264 height 602
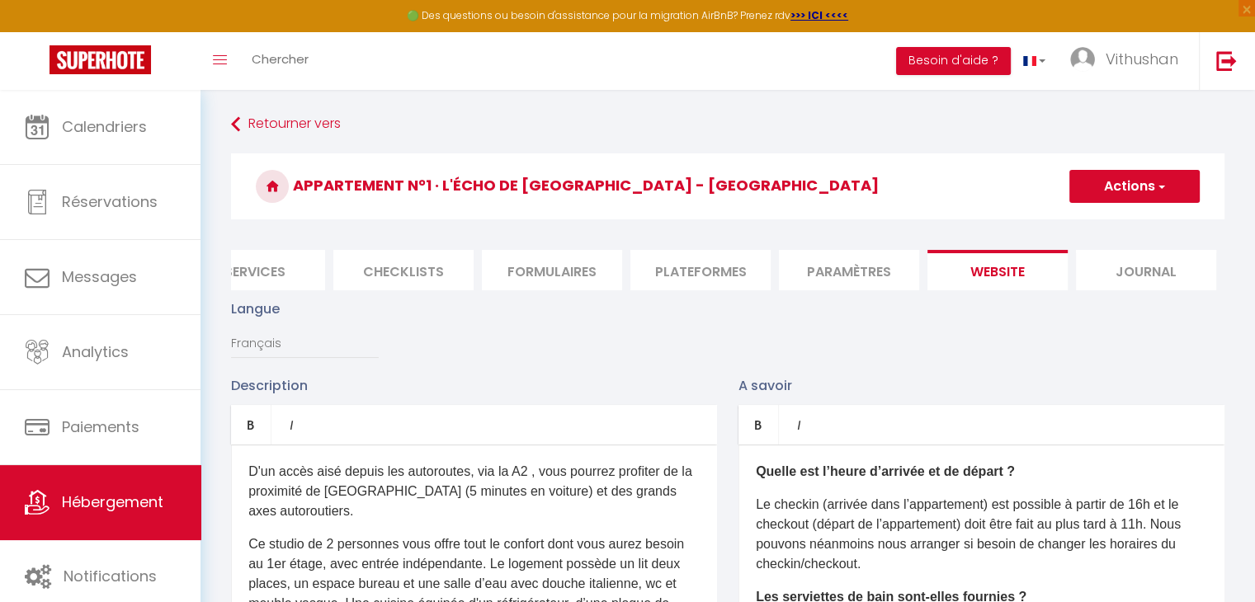
click at [1121, 190] on div at bounding box center [1103, 334] width 264 height 602
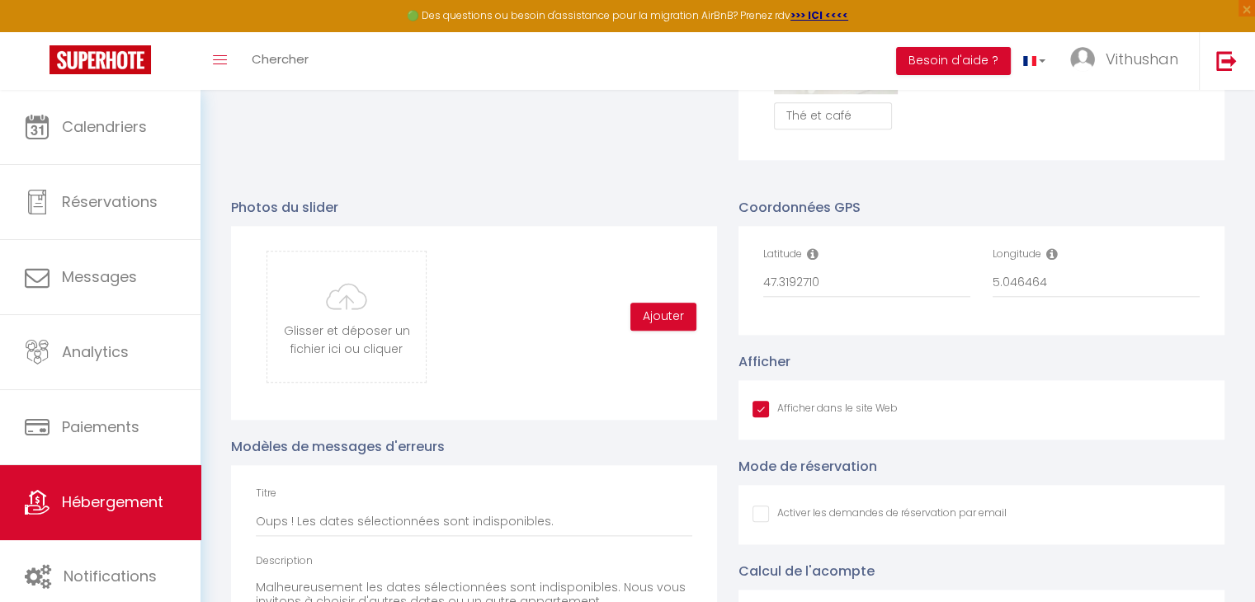
scroll to position [1650, 0]
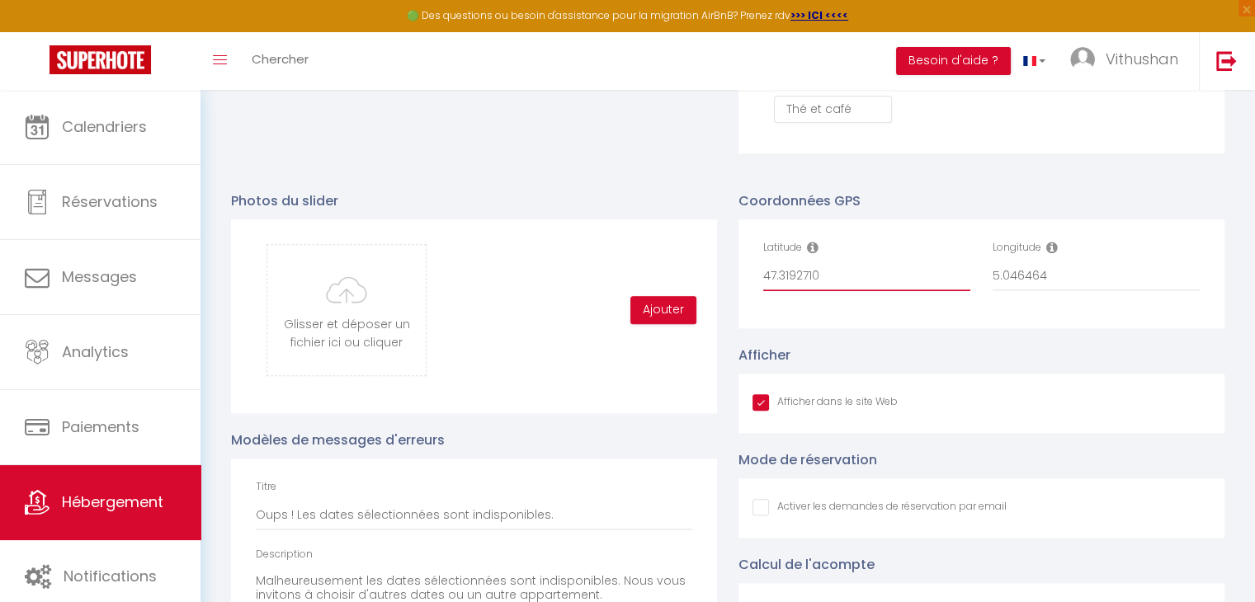
click at [789, 279] on input "47.3192710" at bounding box center [866, 277] width 207 height 30
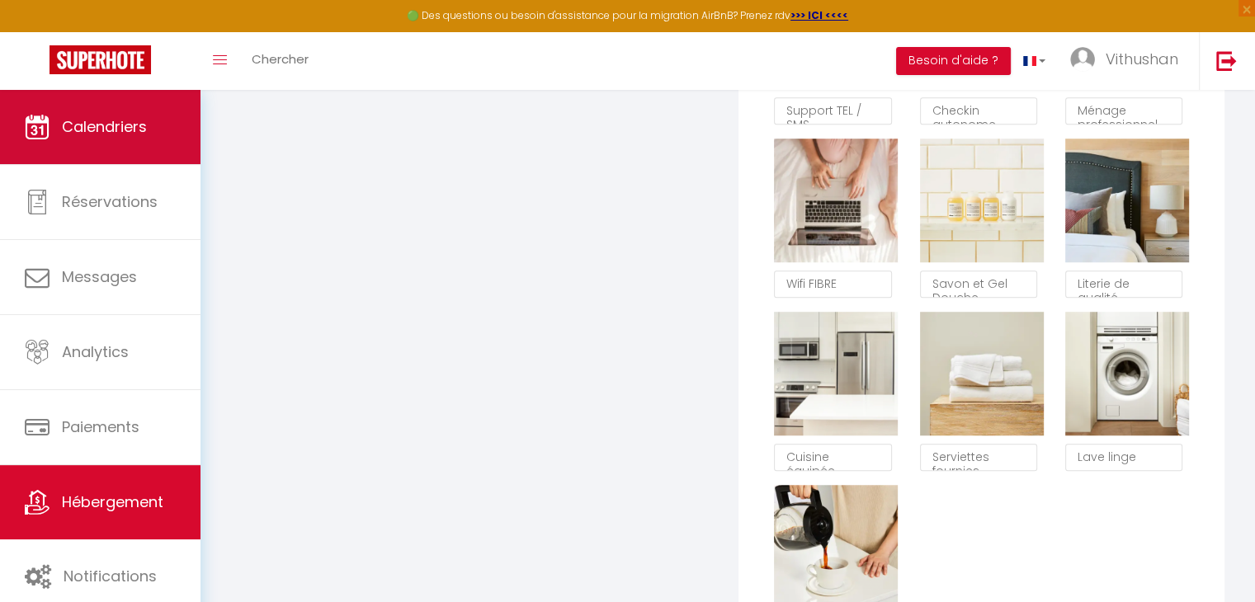
scroll to position [990, 0]
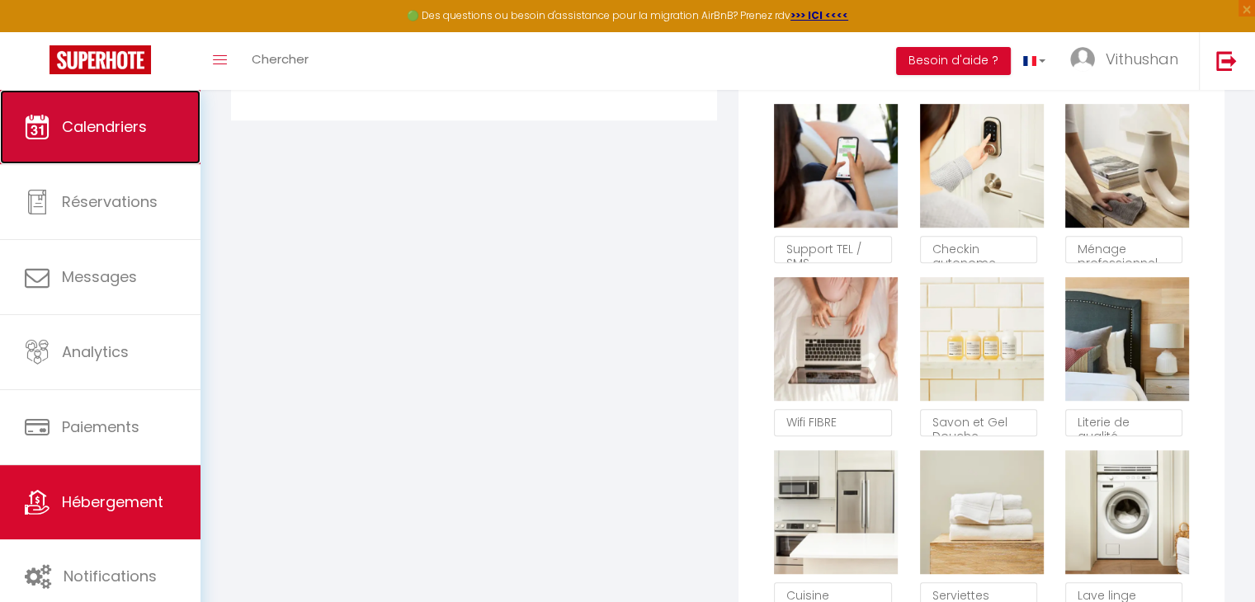
click at [122, 145] on link "Calendriers" at bounding box center [100, 127] width 200 height 74
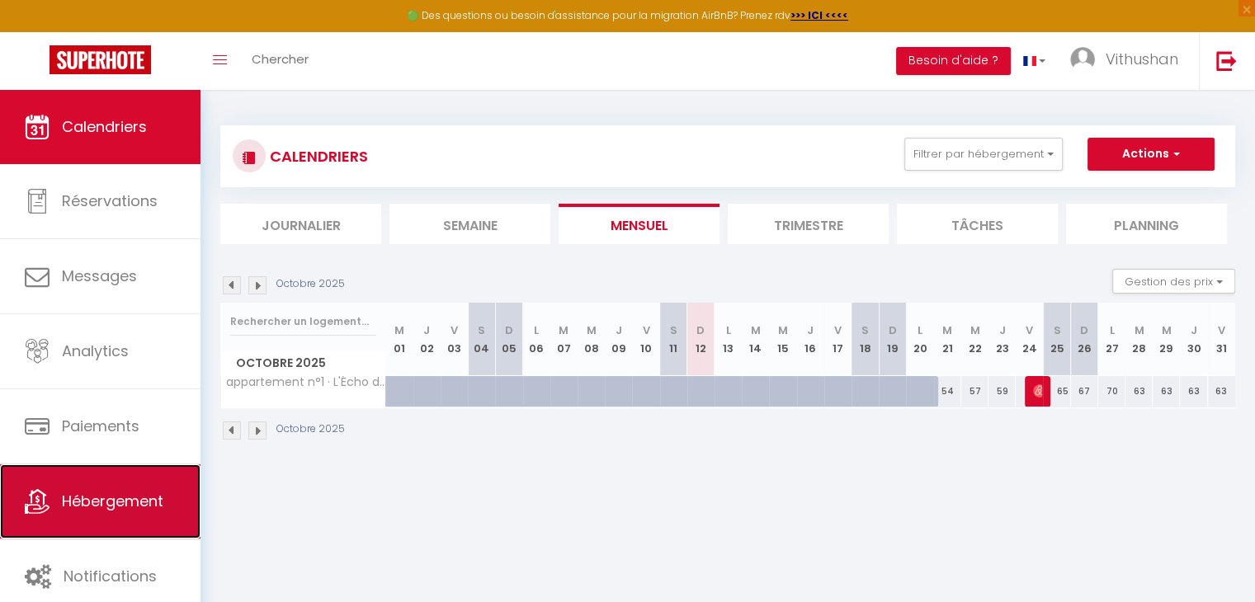
click at [143, 511] on span "Hébergement" at bounding box center [112, 501] width 101 height 21
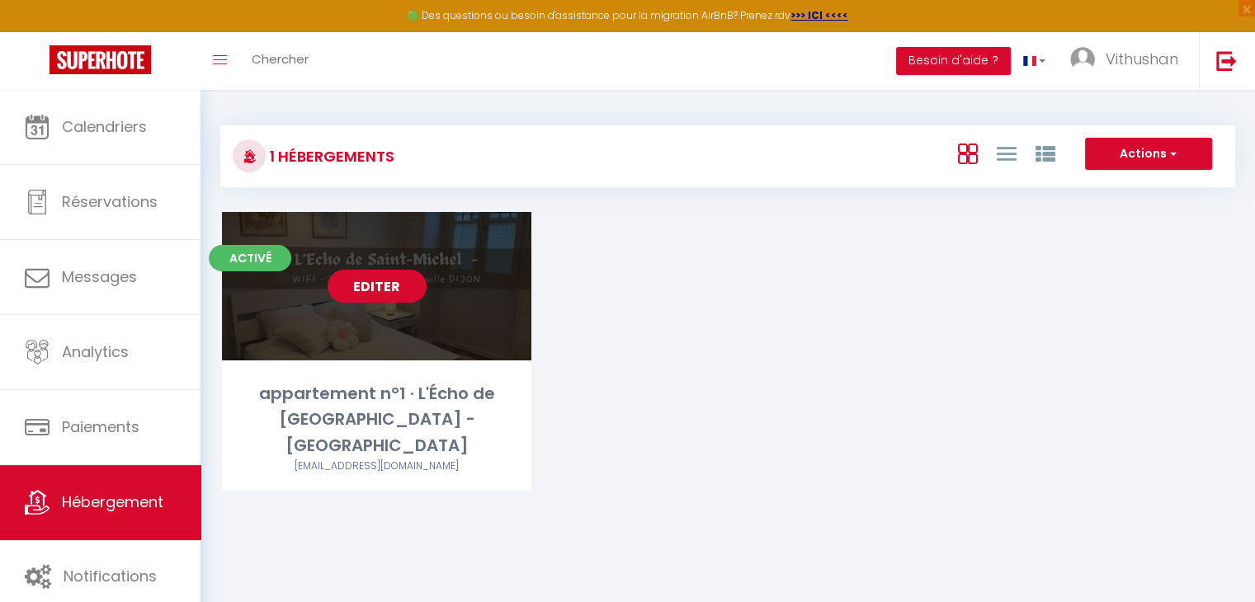
click at [384, 285] on link "Editer" at bounding box center [377, 286] width 99 height 33
select select "3"
select select "2"
select select "1"
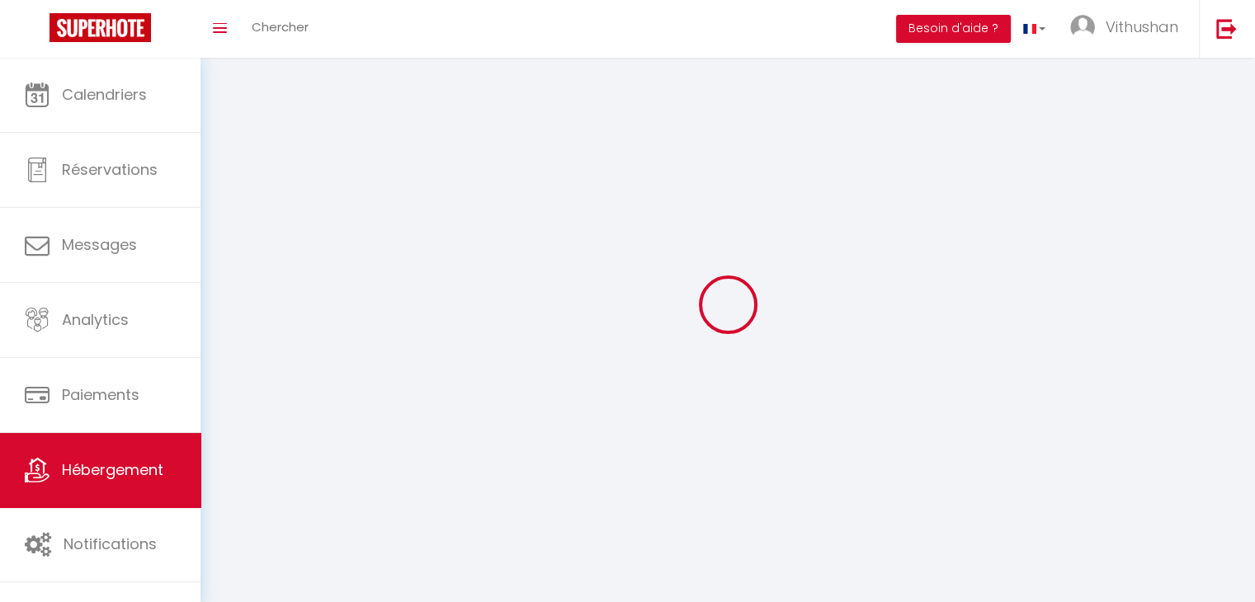
select select
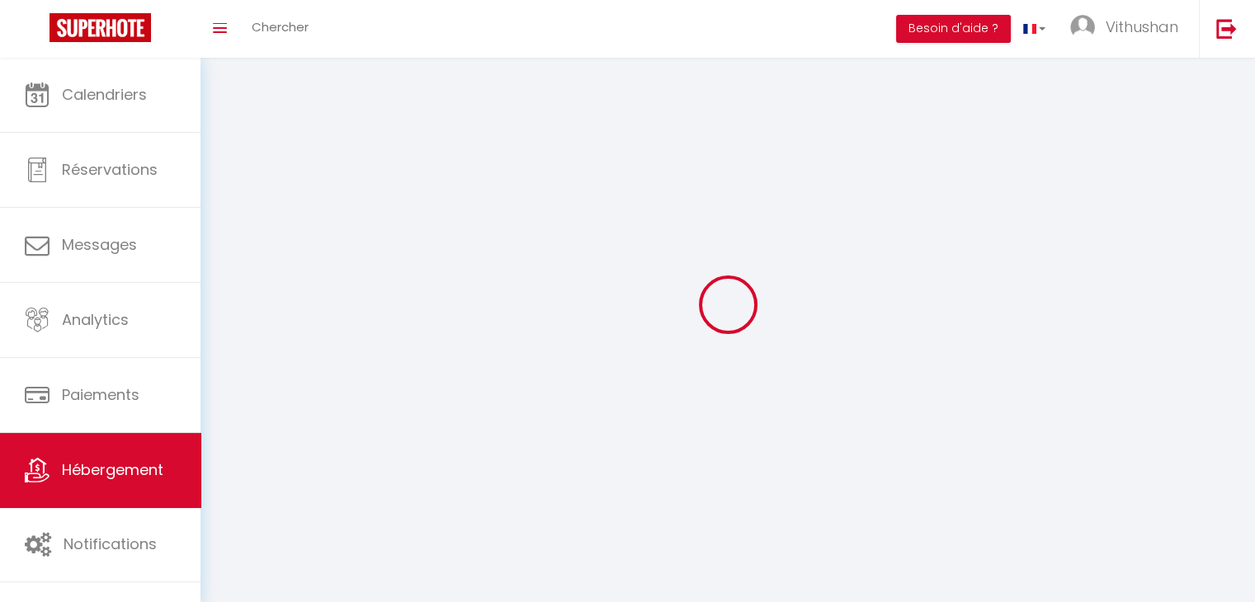
select select
checkbox input "false"
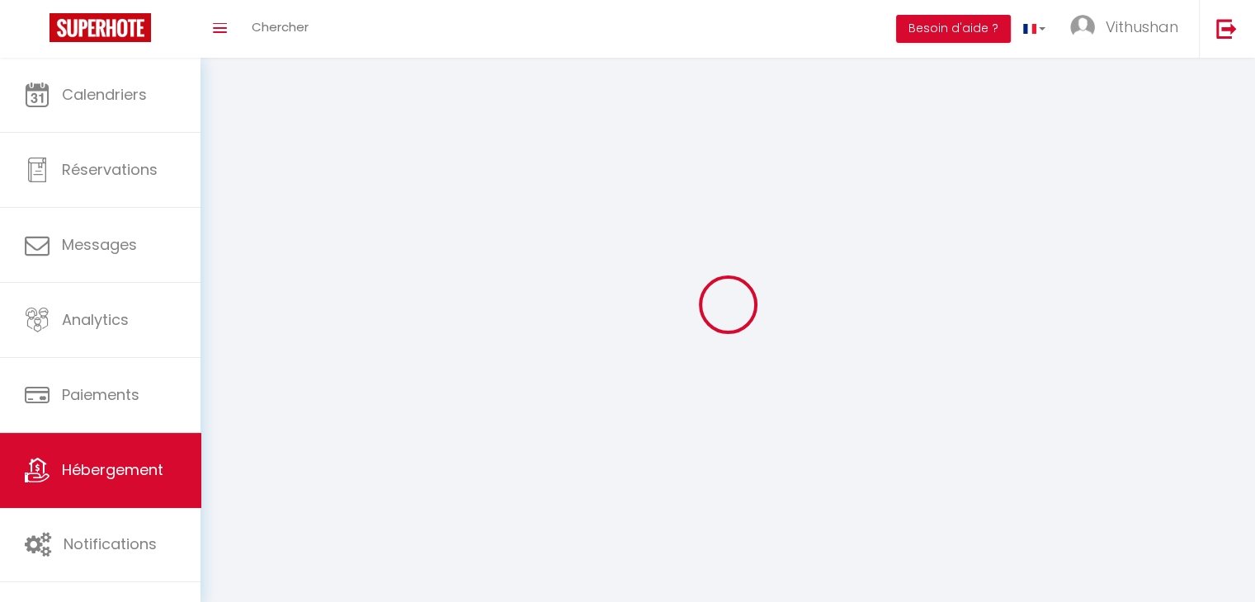
select select
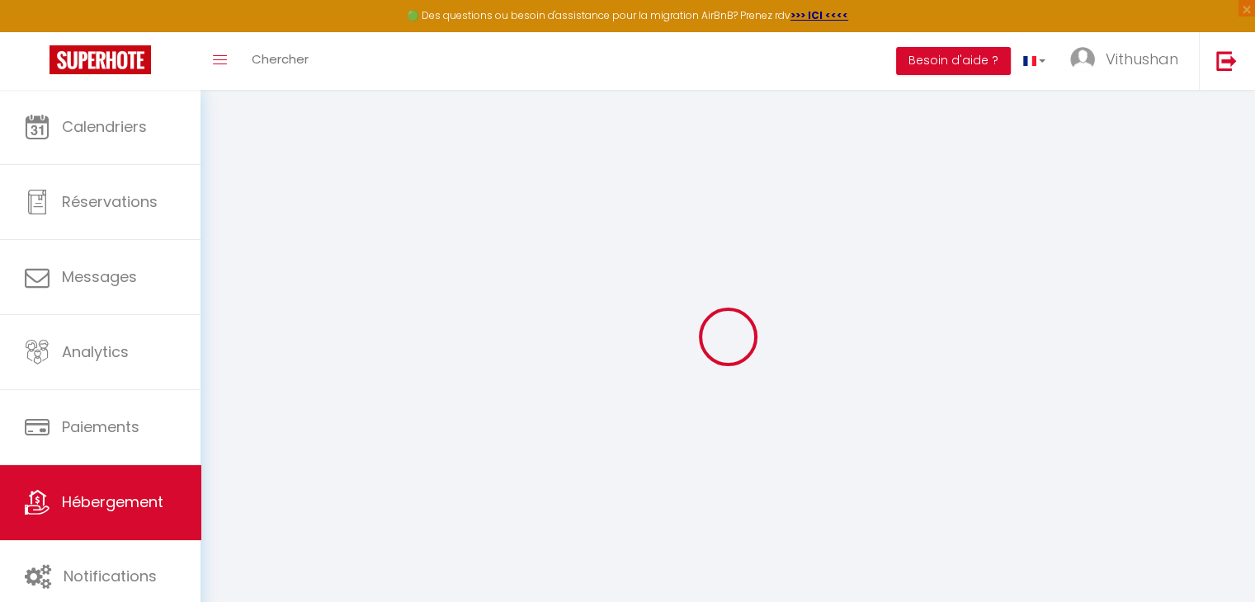
select select
checkbox input "false"
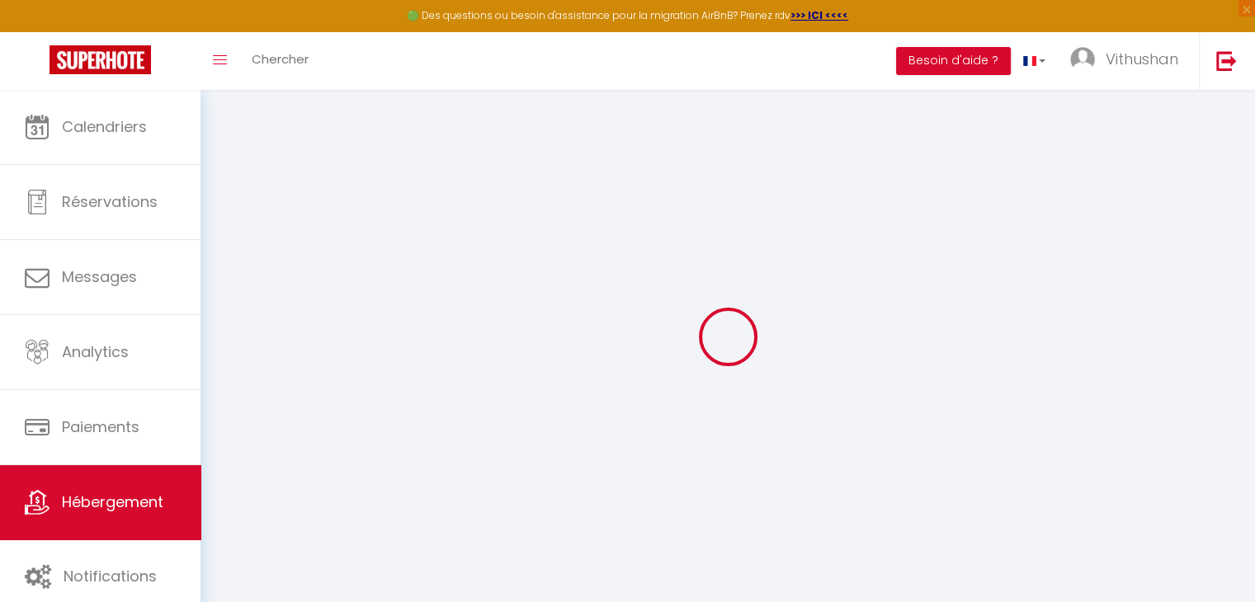
select select "15:00"
select select "23:45"
select select "11:00"
select select "30"
select select "120"
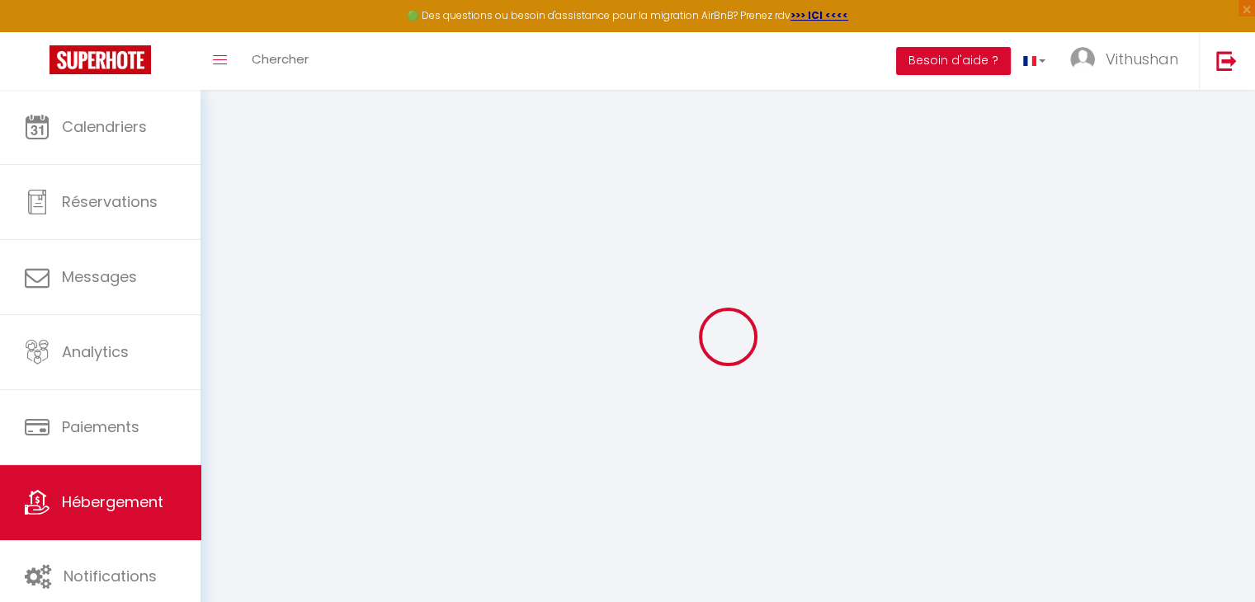
select select "well_reviewed_guests"
select select "EUR"
select select "18525-1521645447574930292"
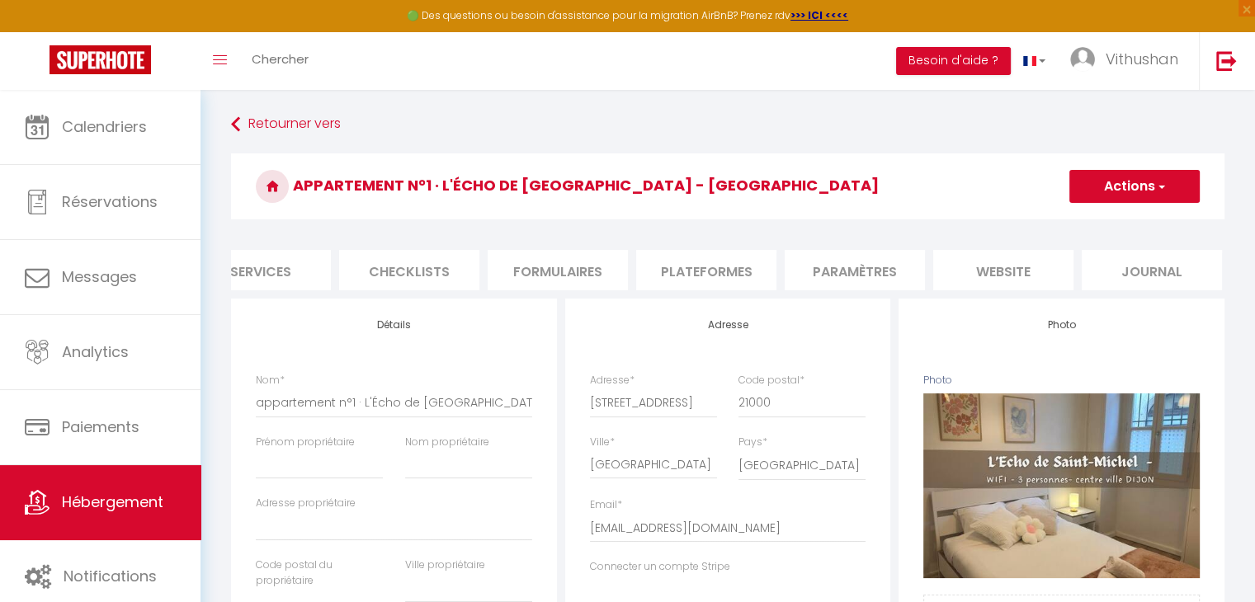
scroll to position [0, 492]
click at [799, 276] on li "Paramètres" at bounding box center [849, 270] width 140 height 40
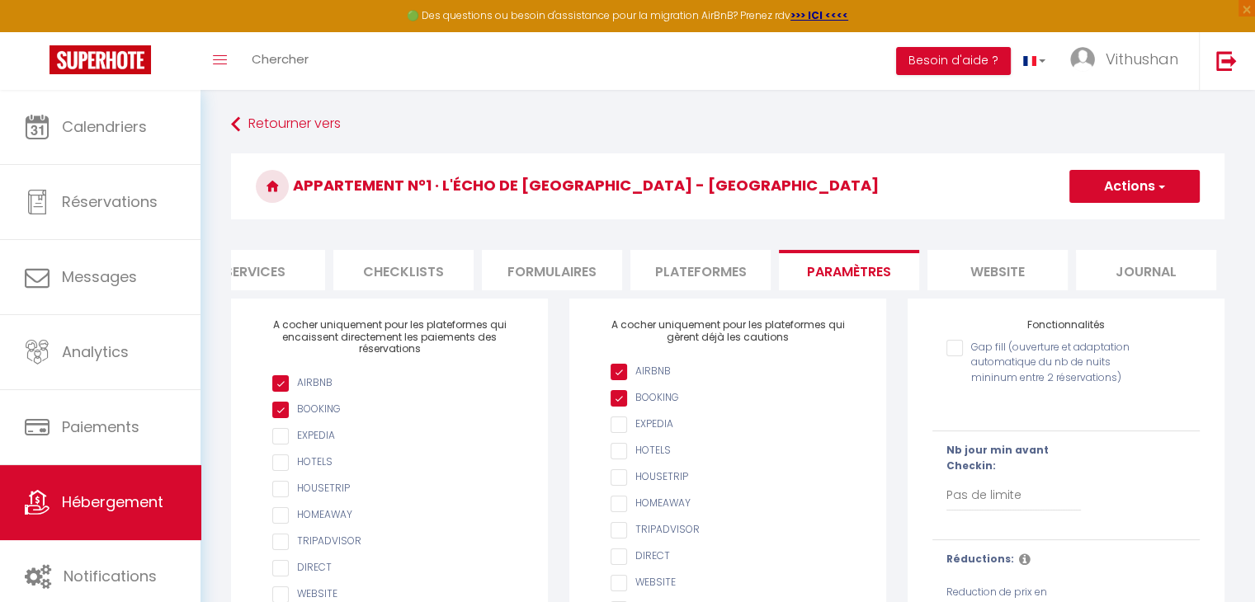
click at [692, 273] on li "Plateformes" at bounding box center [700, 270] width 140 height 40
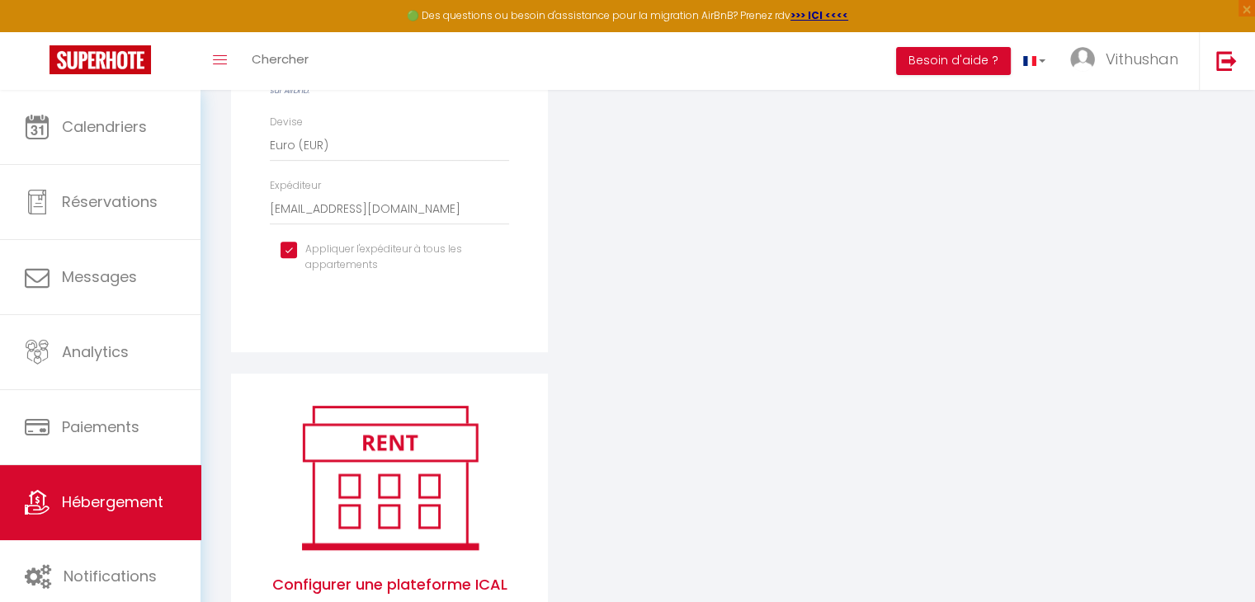
scroll to position [165, 0]
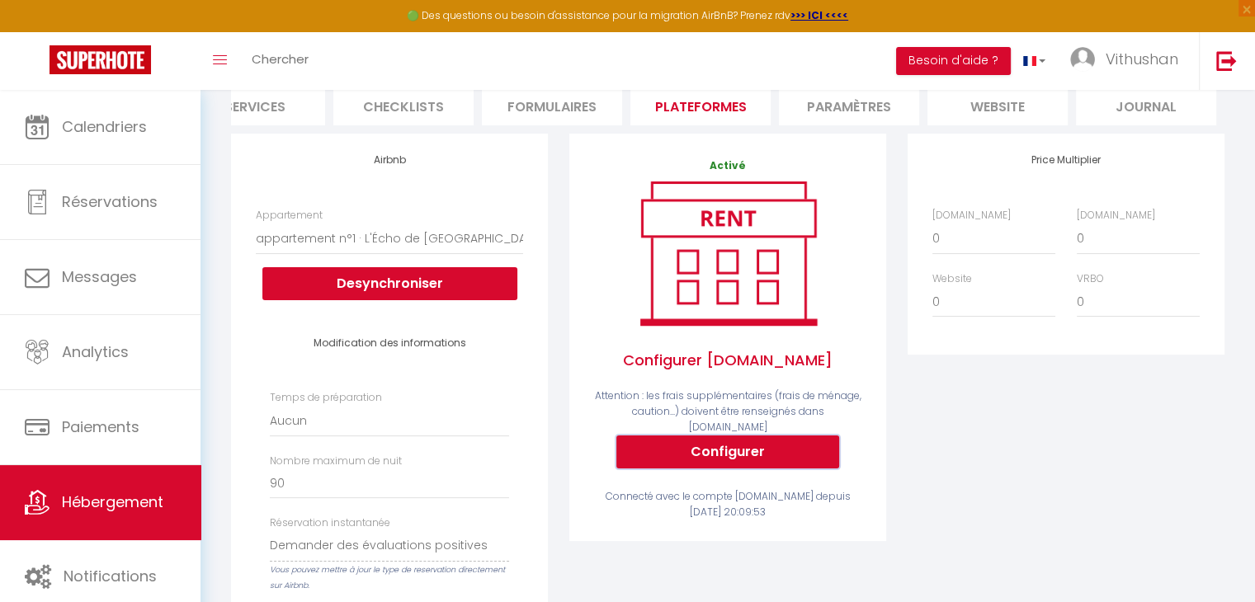
click at [670, 453] on button "Configurer" at bounding box center [727, 452] width 223 height 33
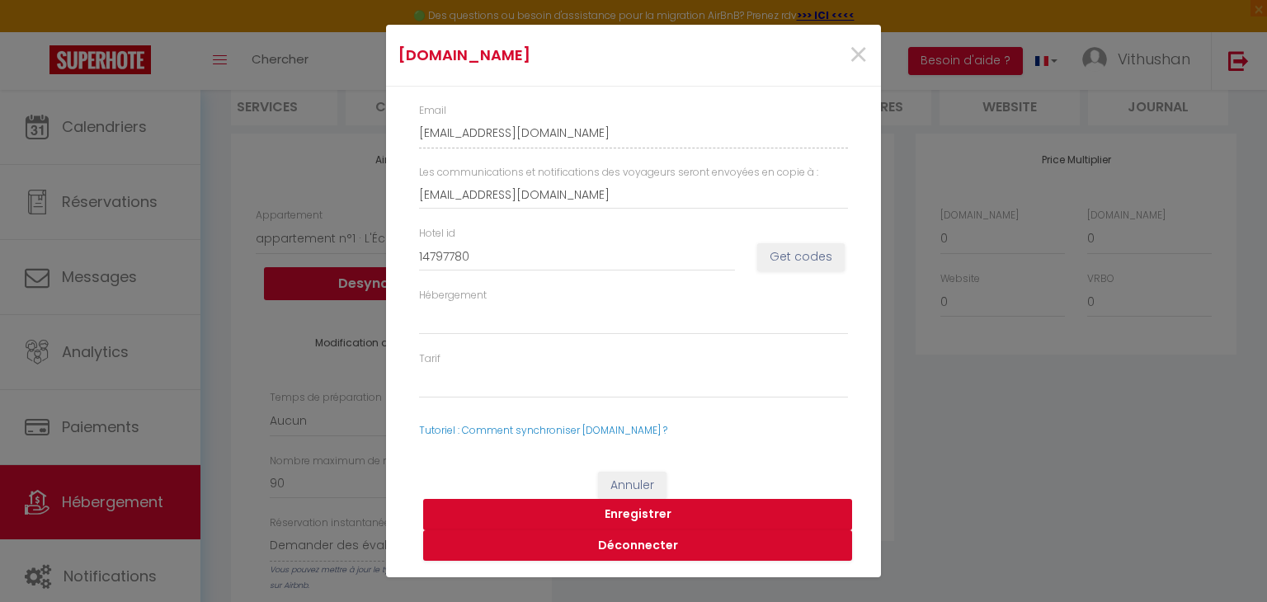
click at [651, 512] on button "Enregistrer" at bounding box center [637, 514] width 429 height 31
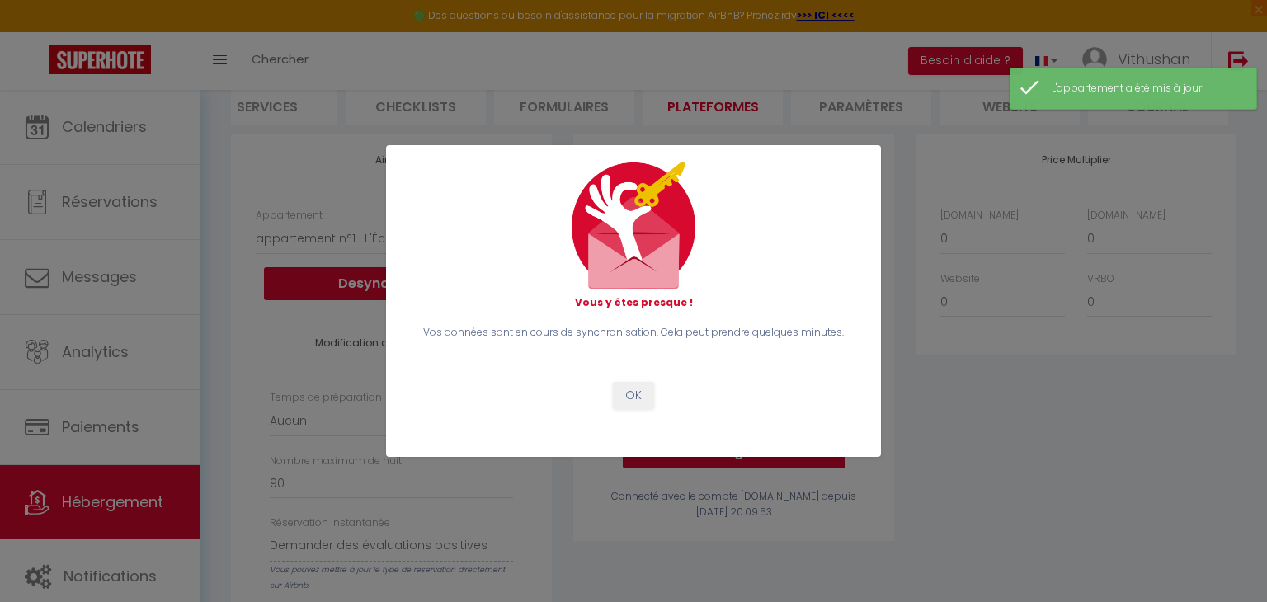
drag, startPoint x: 94, startPoint y: 125, endPoint x: 630, endPoint y: 404, distance: 604.9
click at [96, 125] on div "Vous y êtes presque ! Vos données sont en cours de synchronisation. Cela peut p…" at bounding box center [633, 301] width 1267 height 602
drag, startPoint x: 630, startPoint y: 404, endPoint x: 589, endPoint y: 389, distance: 44.1
click at [631, 404] on button "OK" at bounding box center [633, 396] width 41 height 28
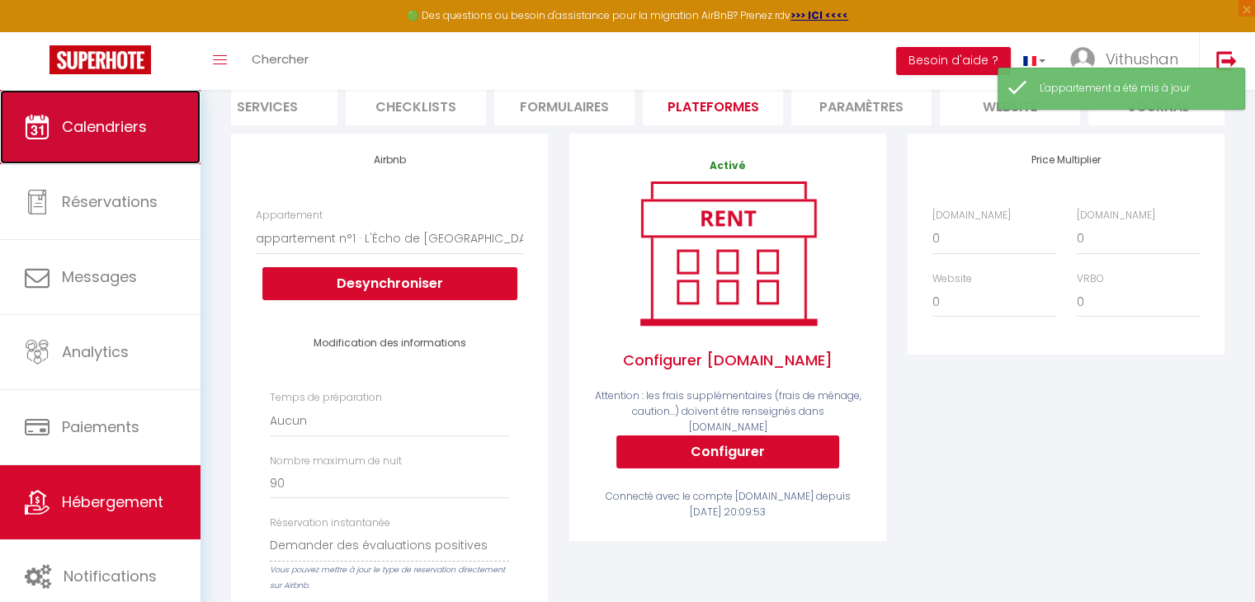
click at [139, 126] on span "Calendriers" at bounding box center [104, 126] width 85 height 21
